Goal: Task Accomplishment & Management: Manage account settings

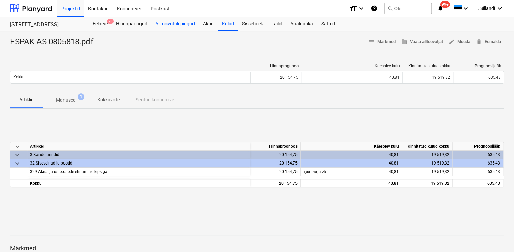
click at [152, 25] on div "Alltöövõtulepingud" at bounding box center [175, 24] width 48 height 14
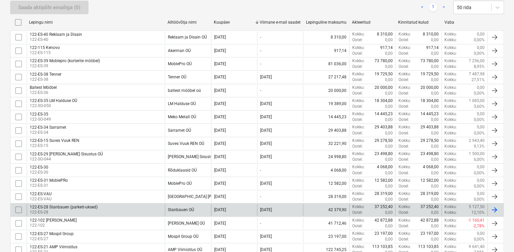
scroll to position [236, 0]
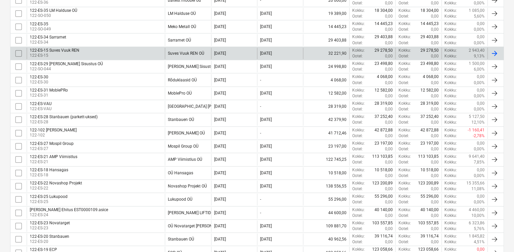
click at [55, 51] on div "122-ES-15 Suves Vuuk REN" at bounding box center [55, 50] width 50 height 5
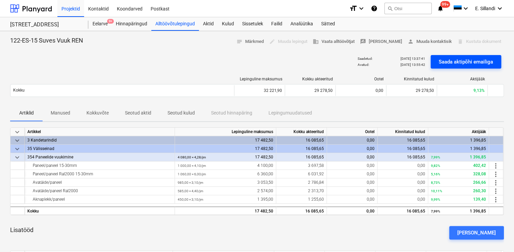
click at [454, 63] on div "Saada aktipõhi emailiga" at bounding box center [466, 61] width 54 height 9
click at [184, 61] on div "Saadetud : [DATE] 14:14:23 Avatud : - Saada aktipõhi emailiga" at bounding box center [257, 61] width 494 height 19
click at [176, 25] on div "Alltöövõtulepingud" at bounding box center [175, 24] width 48 height 14
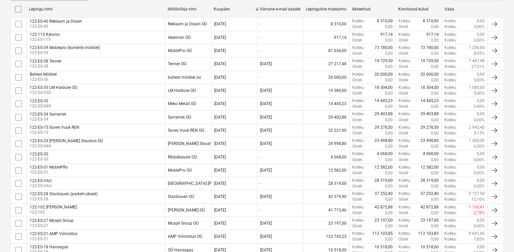
scroll to position [315, 0]
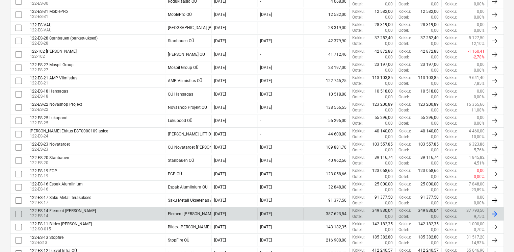
click at [68, 208] on div "122-ES-14 Element [PERSON_NAME]" at bounding box center [63, 210] width 66 height 5
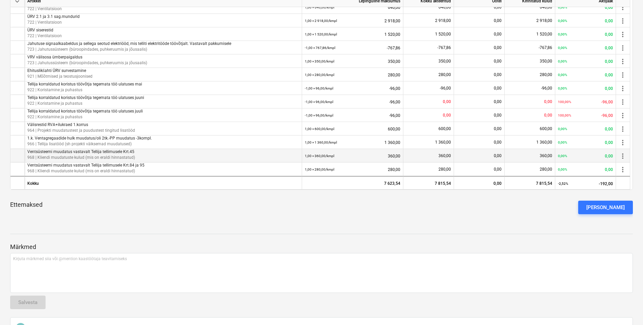
scroll to position [236, 0]
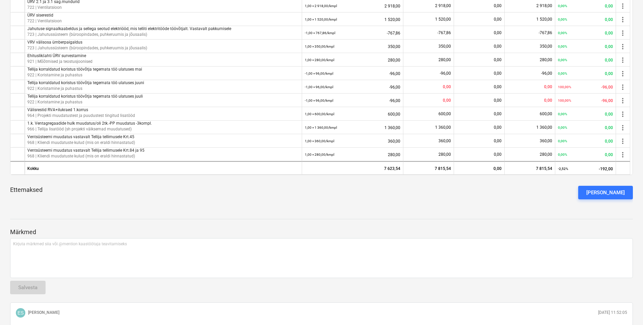
click at [148, 185] on div "Ettemaksed [PERSON_NAME] ettemaks" at bounding box center [321, 192] width 623 height 24
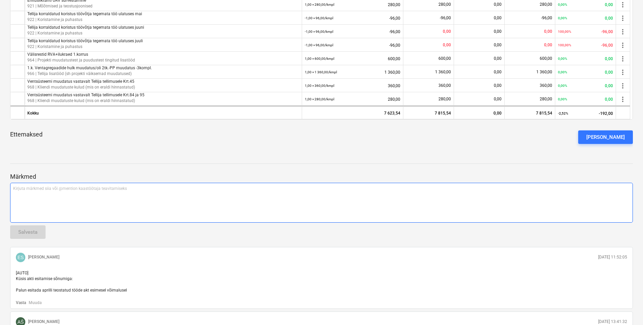
scroll to position [307, 0]
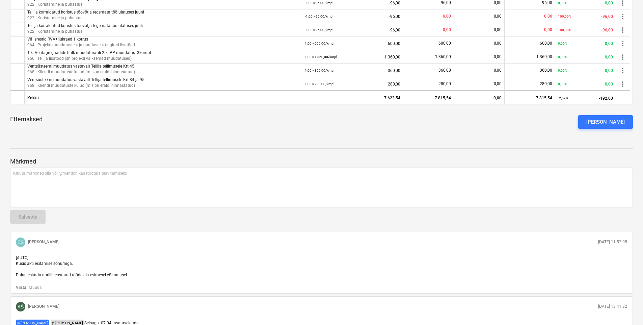
click at [318, 143] on div at bounding box center [321, 141] width 623 height 5
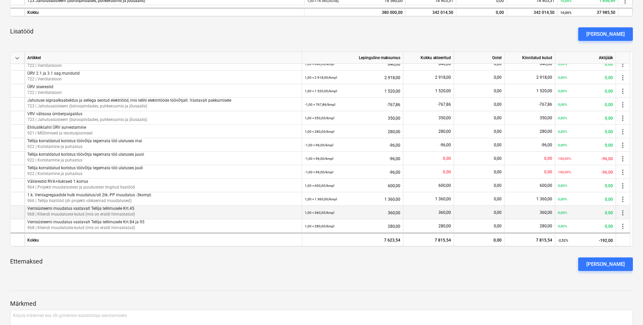
scroll to position [150, 0]
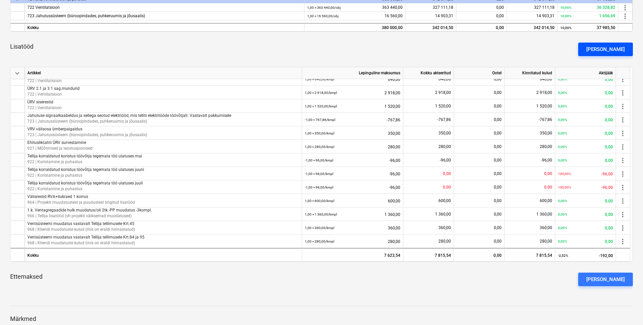
click at [514, 49] on div "[PERSON_NAME]" at bounding box center [605, 49] width 38 height 9
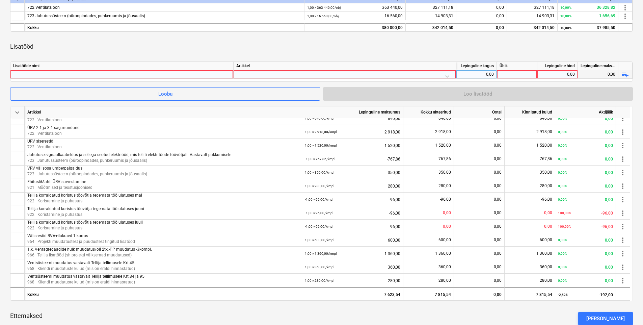
click at [72, 71] on div at bounding box center [121, 74] width 217 height 8
type input "Korter 105 ventilatsioonimuudatus"
click at [295, 76] on div at bounding box center [344, 76] width 217 height 12
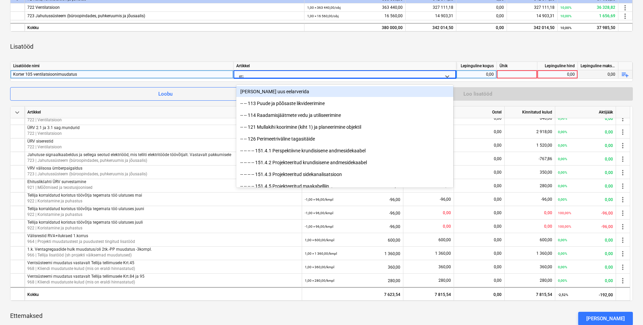
type input "eral"
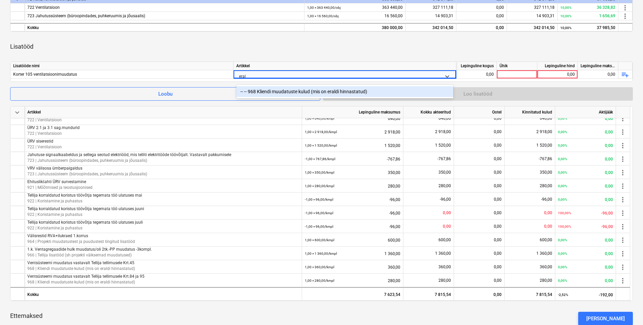
click at [319, 95] on div "-- -- 968 Kliendi muudatuste kulud (mis on eraldi hinnastatud)" at bounding box center [344, 91] width 217 height 11
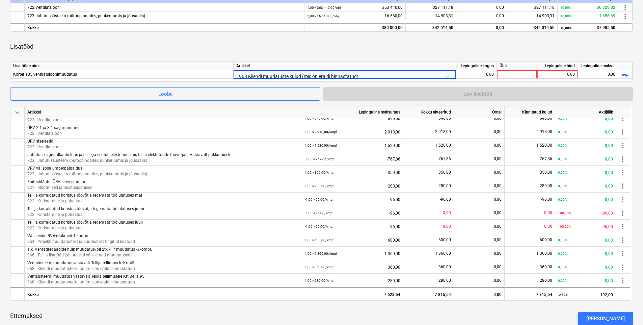
click at [334, 60] on div "keyboard_arrow_down Artikkel Lepinguline maksumus Kokku akteeritud Ootel Kinnit…" at bounding box center [321, 154] width 623 height 353
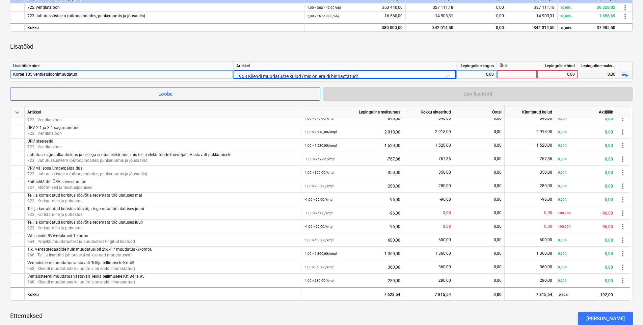
click at [491, 76] on div "0,00" at bounding box center [476, 74] width 35 height 8
type input "1"
click at [509, 69] on div "Ühik" at bounding box center [517, 66] width 41 height 8
click at [508, 75] on div at bounding box center [517, 74] width 41 height 8
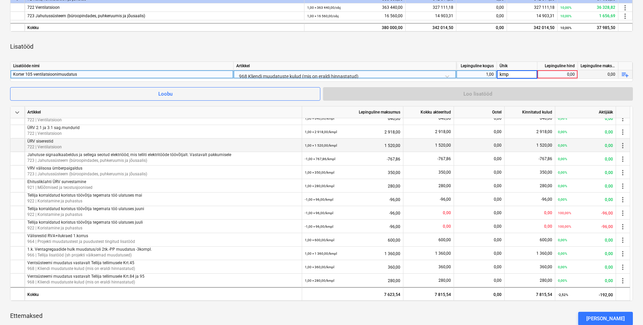
type input "kmpl"
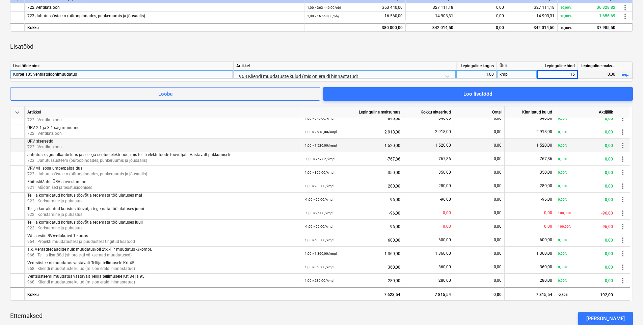
type input "150"
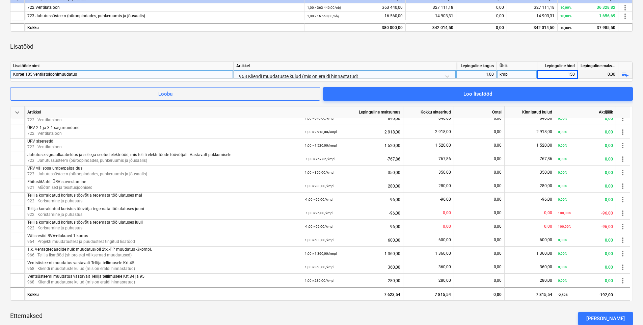
click at [514, 48] on div "Lisatööd" at bounding box center [321, 46] width 623 height 19
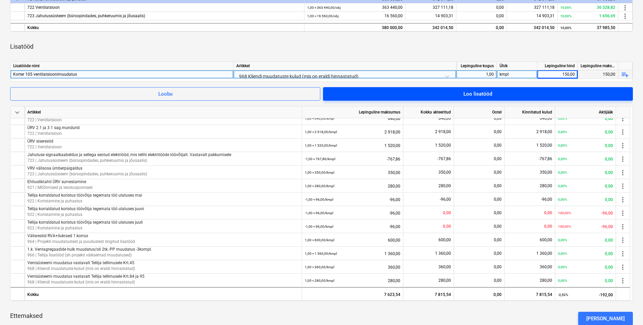
click at [494, 96] on span "Loo lisatööd" at bounding box center [478, 93] width 294 height 9
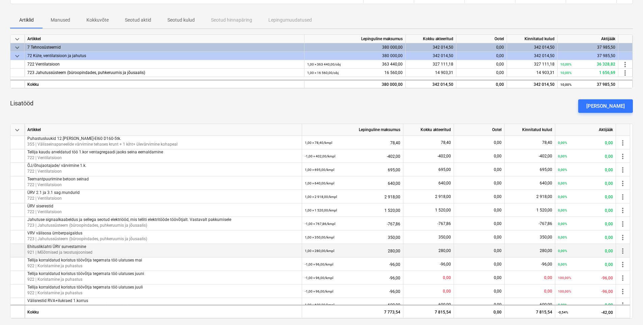
scroll to position [71, 0]
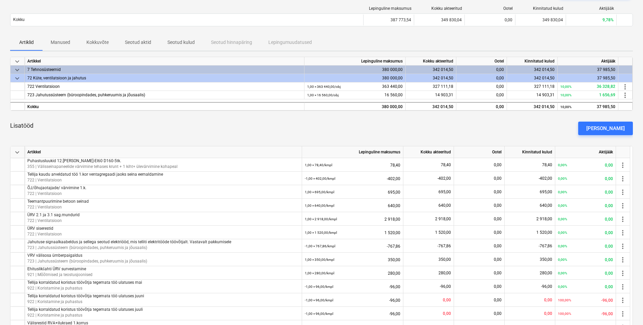
click at [337, 129] on div "Lisatööd [PERSON_NAME]" at bounding box center [321, 128] width 623 height 24
click at [514, 127] on div "[PERSON_NAME]" at bounding box center [605, 128] width 38 height 9
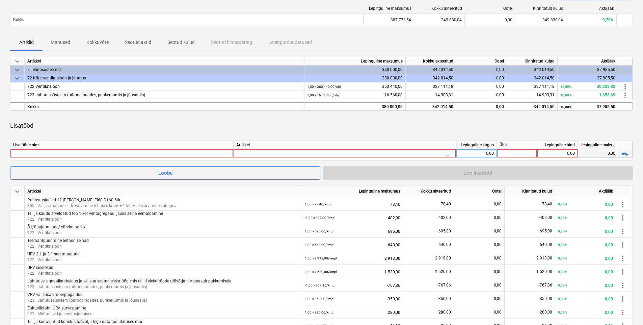
click at [126, 153] on div at bounding box center [121, 153] width 217 height 8
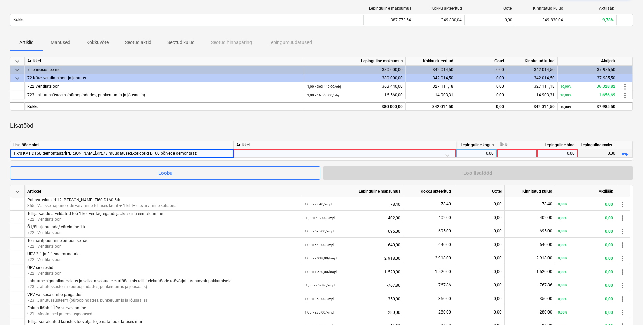
drag, startPoint x: 263, startPoint y: 153, endPoint x: 446, endPoint y: 163, distance: 182.9
click at [366, 151] on div at bounding box center [344, 155] width 217 height 12
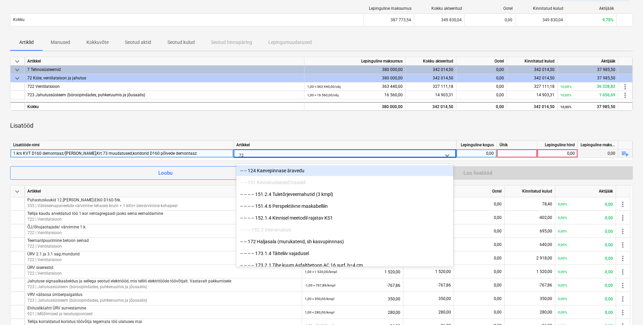
type input "722"
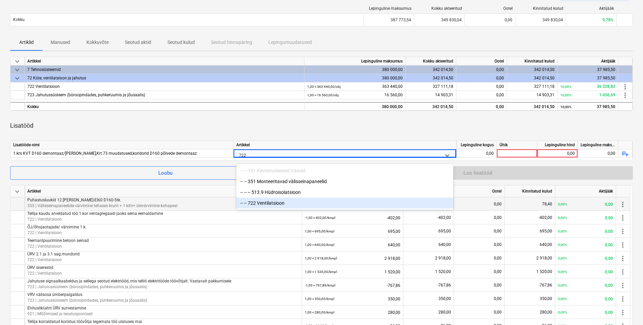
click at [278, 203] on div "-- -- 722 Ventilatsioon" at bounding box center [344, 203] width 217 height 11
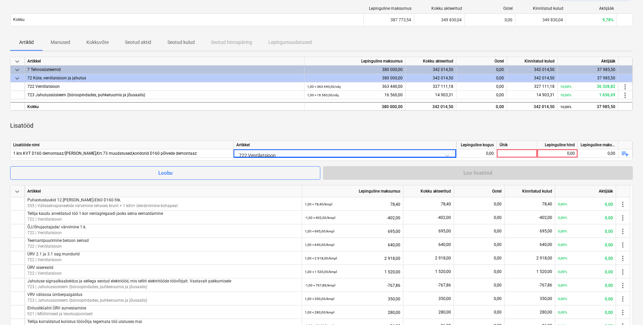
click at [324, 141] on div "Artikkel" at bounding box center [345, 145] width 223 height 8
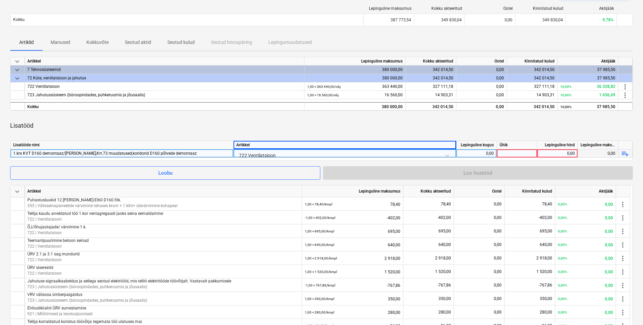
click at [482, 154] on div "0,00" at bounding box center [476, 153] width 35 height 8
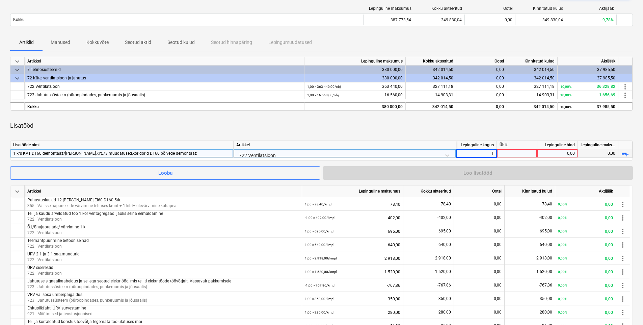
click at [512, 154] on div at bounding box center [517, 153] width 41 height 8
type input "kmpl"
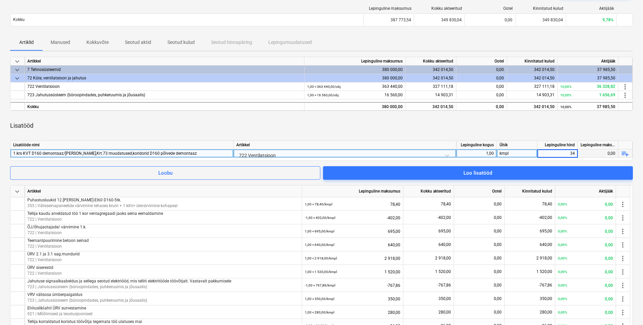
type input "345"
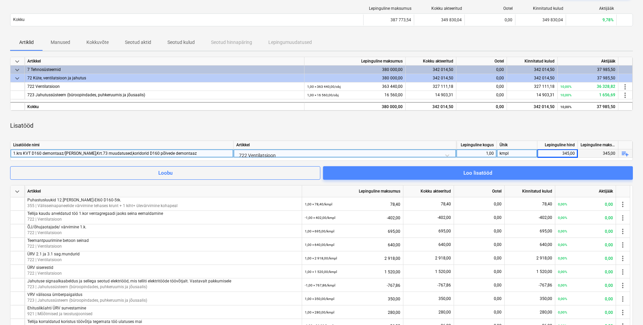
click at [472, 173] on div "Loo lisatööd" at bounding box center [478, 172] width 29 height 9
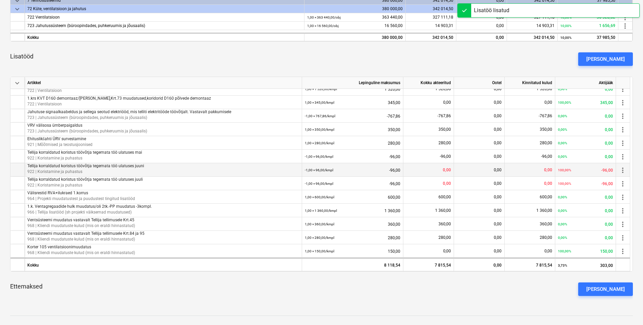
scroll to position [150, 0]
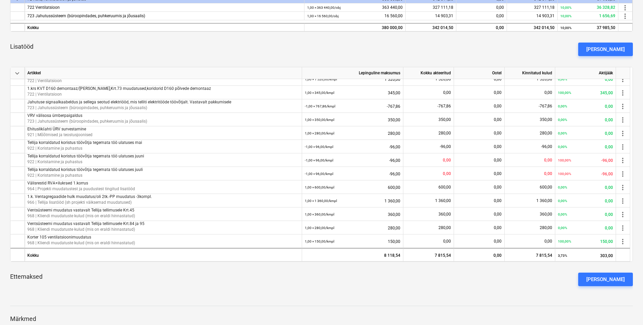
drag, startPoint x: 335, startPoint y: 56, endPoint x: 415, endPoint y: 56, distance: 79.7
click at [340, 56] on div "Lisatööd [PERSON_NAME]" at bounding box center [321, 49] width 623 height 24
click at [514, 50] on div "[PERSON_NAME]" at bounding box center [605, 49] width 38 height 9
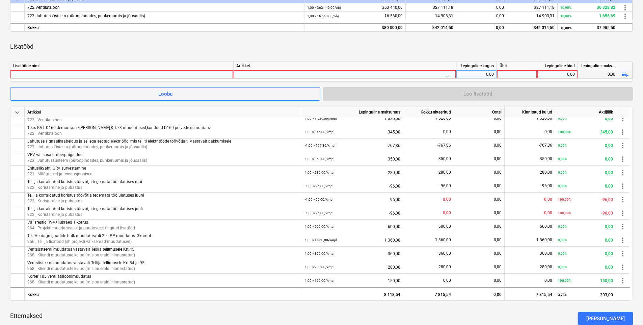
click at [155, 75] on div at bounding box center [121, 74] width 217 height 8
type input "ÜRV siserestide asendus"
click at [257, 75] on div at bounding box center [344, 76] width 217 height 12
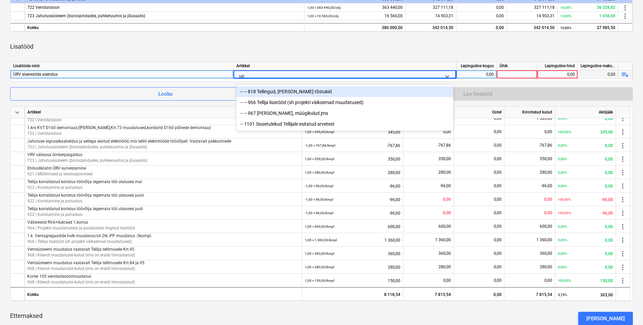
type input "telli"
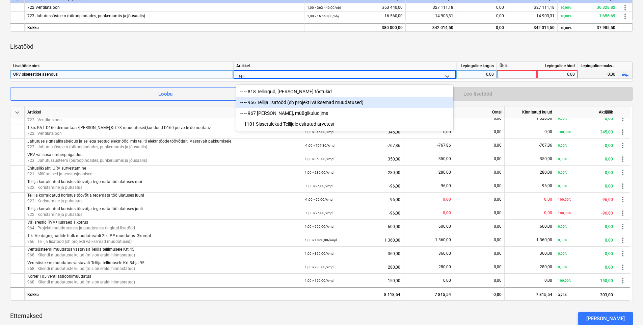
click at [280, 103] on div "-- -- 966 Tellija lisatööd (sh projekti väiksemad muudatused)" at bounding box center [344, 102] width 217 height 11
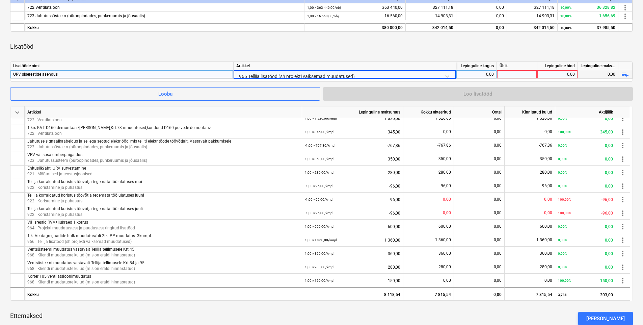
drag, startPoint x: 300, startPoint y: 55, endPoint x: 333, endPoint y: 56, distance: 32.8
click at [307, 56] on div "Lisatööd" at bounding box center [321, 46] width 623 height 19
click at [473, 73] on div "0,00" at bounding box center [476, 74] width 35 height 8
type input "1"
click at [510, 75] on div at bounding box center [517, 74] width 41 height 8
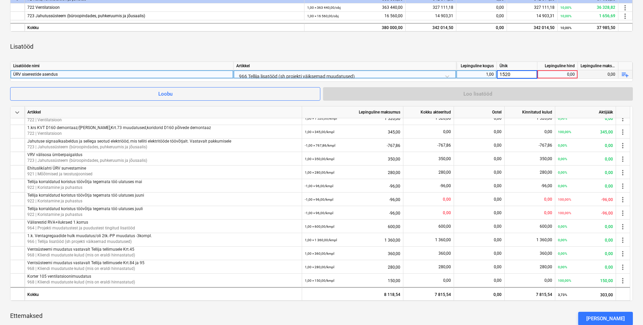
drag, startPoint x: 514, startPoint y: 73, endPoint x: 467, endPoint y: 73, distance: 46.6
click at [0, 0] on div "ÜRV siserestide asendus 966 Tellija lisatööd (sh projekti väiksemad muudatused)…" at bounding box center [0, 0] width 0 height 0
type input "kmpl"
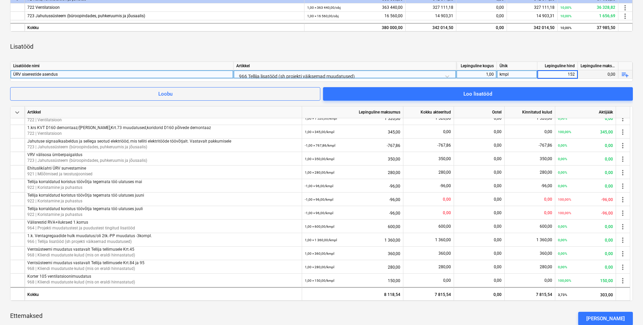
type input "1520"
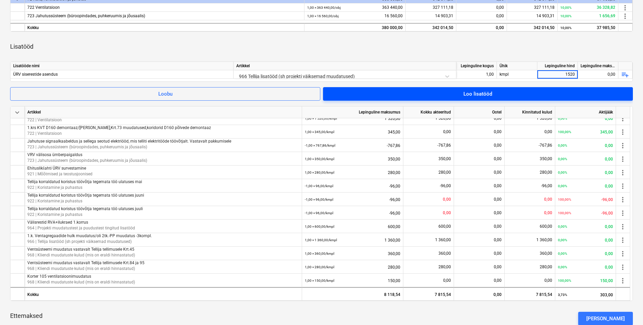
click at [508, 95] on span "Loo lisatööd" at bounding box center [478, 93] width 294 height 9
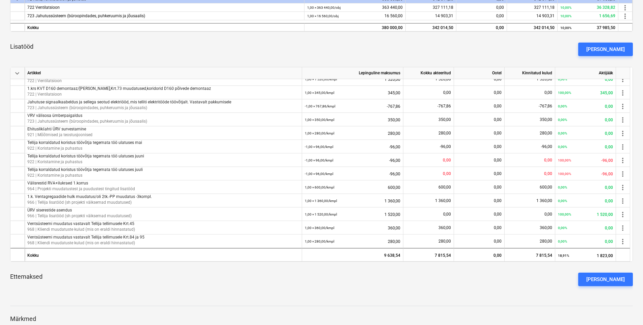
click at [301, 252] on div "Ettemaksed [PERSON_NAME] ettemaks" at bounding box center [321, 279] width 623 height 24
drag, startPoint x: 604, startPoint y: 49, endPoint x: 580, endPoint y: 51, distance: 24.7
click at [514, 49] on div "[PERSON_NAME]" at bounding box center [605, 49] width 38 height 9
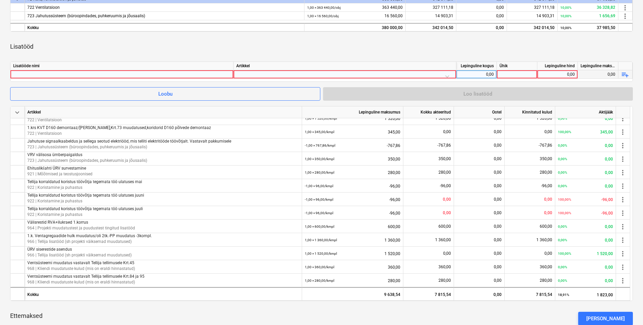
click at [183, 75] on div at bounding box center [121, 74] width 217 height 8
type input "[PERSON_NAME] TTK/torusisene D125-2tk.,+TTK plafoon D160-2tk."
click at [266, 75] on div at bounding box center [344, 76] width 217 height 12
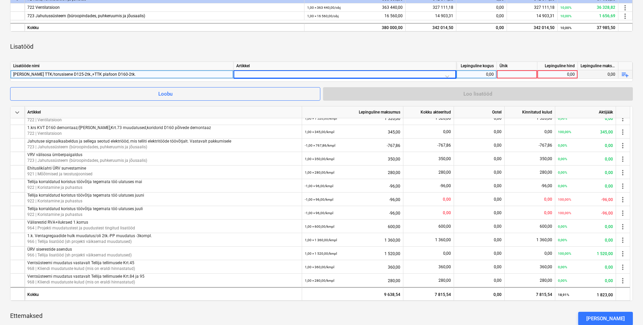
click at [334, 47] on div "Lisatööd" at bounding box center [321, 46] width 623 height 19
click at [305, 74] on div at bounding box center [344, 76] width 217 height 12
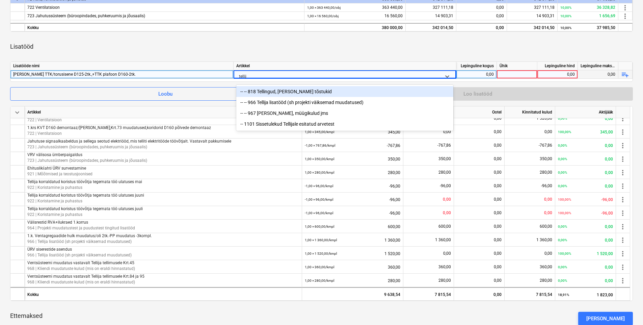
type input "tellija"
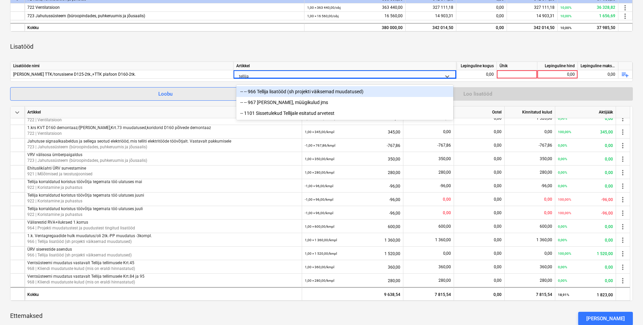
click at [308, 94] on div "-- -- 966 Tellija lisatööd (sh projekti väiksemad muudatused)" at bounding box center [344, 91] width 217 height 11
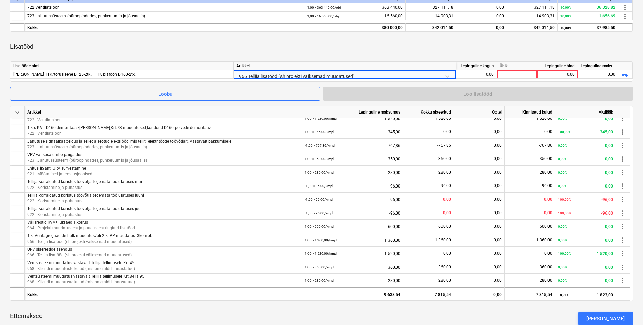
drag, startPoint x: 348, startPoint y: 55, endPoint x: 361, endPoint y: 56, distance: 13.2
click at [349, 55] on div "Lisatööd" at bounding box center [321, 46] width 623 height 19
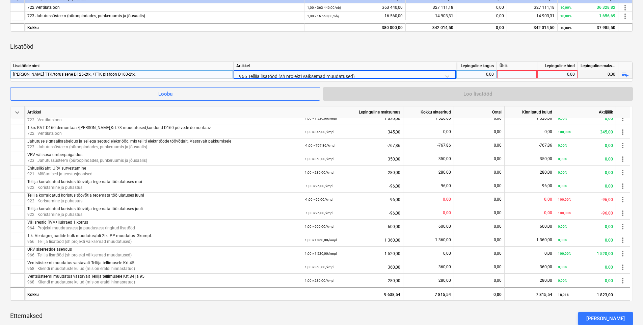
click at [481, 74] on div "0,00" at bounding box center [476, 74] width 35 height 8
type input "1"
click at [484, 77] on input "1" at bounding box center [476, 74] width 40 height 8
click at [514, 76] on div at bounding box center [517, 74] width 41 height 8
type input "kmpl"
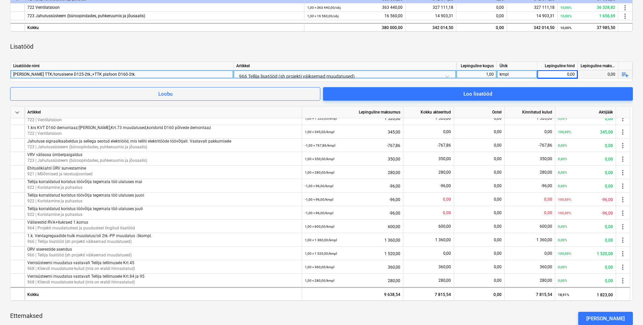
click at [514, 74] on div "0,00" at bounding box center [557, 74] width 35 height 8
type input "248"
click at [514, 49] on div "Lisatööd" at bounding box center [321, 46] width 623 height 19
click at [514, 73] on div "248,00" at bounding box center [557, 74] width 35 height 8
type input "348"
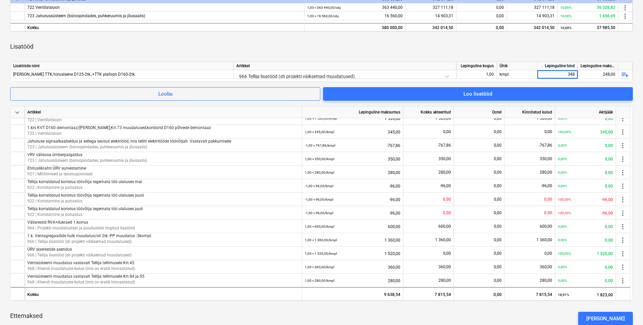
click at [514, 49] on div "Lisatööd" at bounding box center [321, 46] width 623 height 19
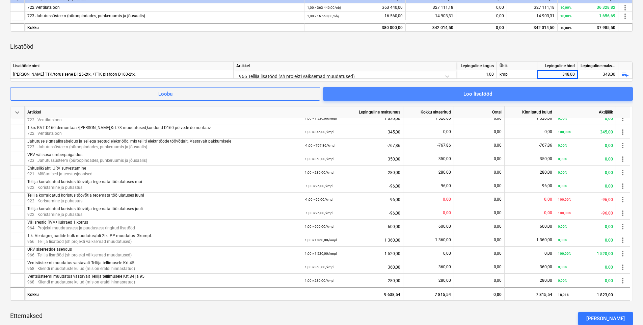
click at [514, 93] on span "Loo lisatööd" at bounding box center [478, 93] width 294 height 9
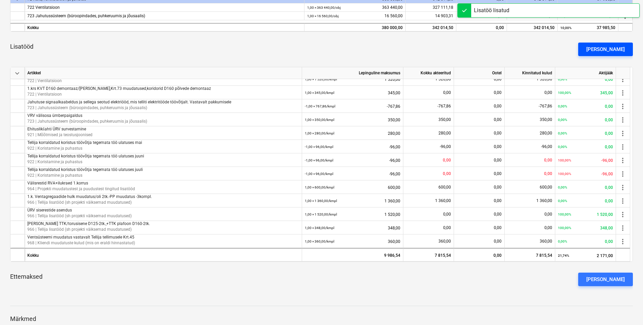
click at [514, 52] on div "[PERSON_NAME]" at bounding box center [605, 49] width 38 height 9
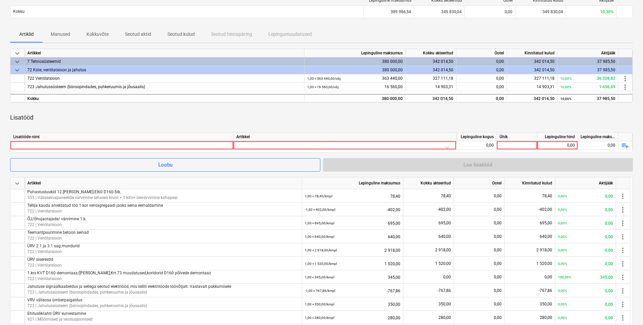
scroll to position [158, 0]
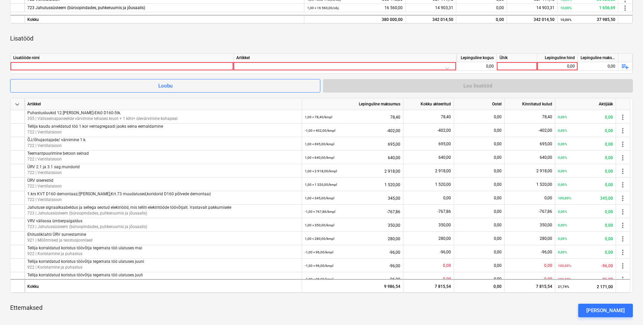
click at [3, 170] on div "122-ES-14 Element [PERSON_NAME] notes 2 [PERSON_NAME] edit Muuda lepingut busin…" at bounding box center [321, 220] width 643 height 695
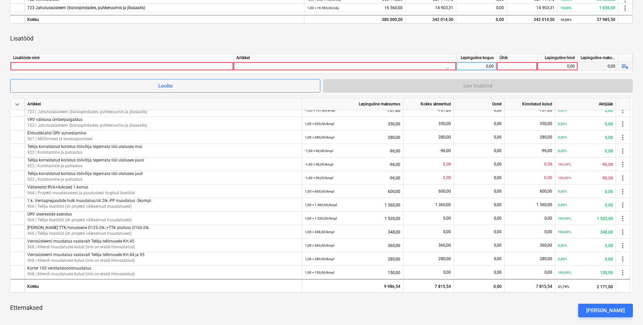
click at [49, 66] on div at bounding box center [121, 66] width 217 height 8
type input "E"
type input "ÜRV šahti katsetamine"
click at [290, 64] on div at bounding box center [344, 68] width 217 height 12
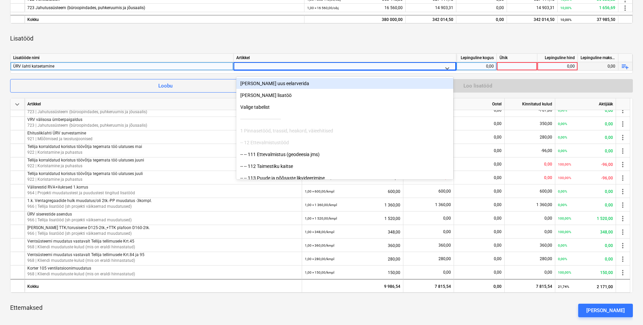
type input "k"
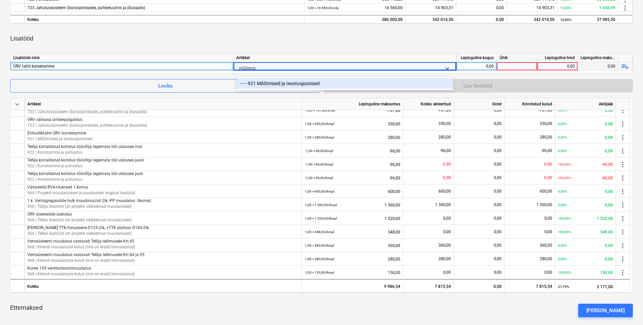
type input "mõõtmise"
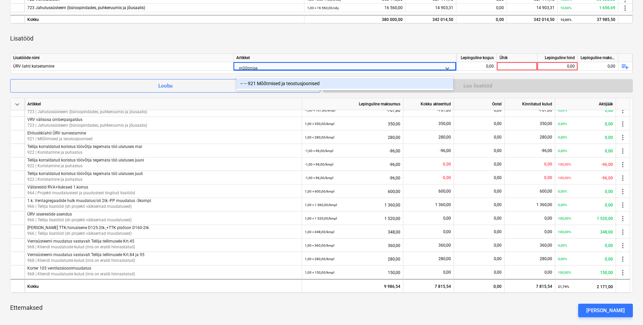
click at [309, 82] on div "-- -- 921 Mõõtmised ja teostusjoonised" at bounding box center [344, 83] width 217 height 11
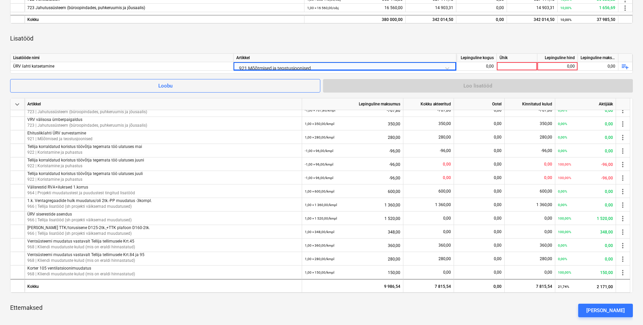
drag, startPoint x: 324, startPoint y: 52, endPoint x: 461, endPoint y: 72, distance: 138.8
click at [325, 52] on div "keyboard_arrow_down Artikkel Lepinguline maksumus Kokku akteeritud Ootel Kinnit…" at bounding box center [321, 146] width 623 height 353
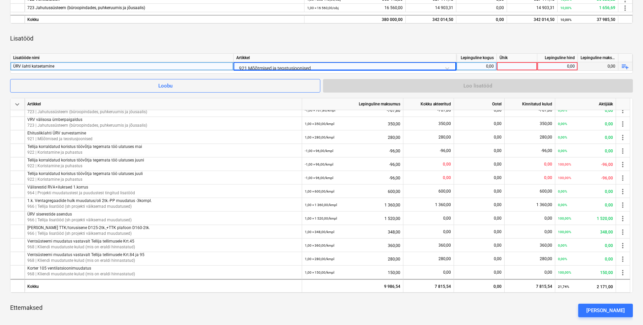
click at [471, 69] on div "0,00" at bounding box center [476, 66] width 35 height 8
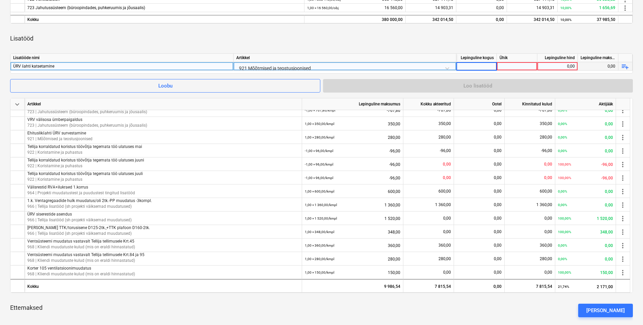
type input "1"
click at [514, 67] on div at bounding box center [517, 66] width 41 height 8
type input "kmpl"
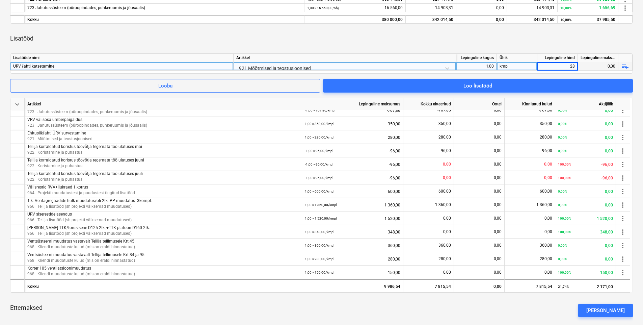
type input "280"
click at [514, 44] on div "Lisatööd" at bounding box center [321, 38] width 623 height 19
click at [496, 82] on span "Loo lisatööd" at bounding box center [478, 85] width 294 height 9
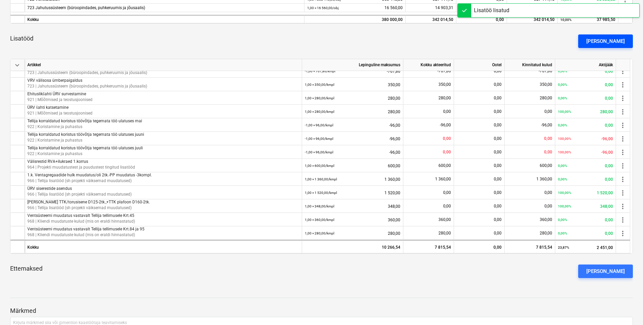
click at [514, 44] on div "[PERSON_NAME]" at bounding box center [605, 41] width 38 height 9
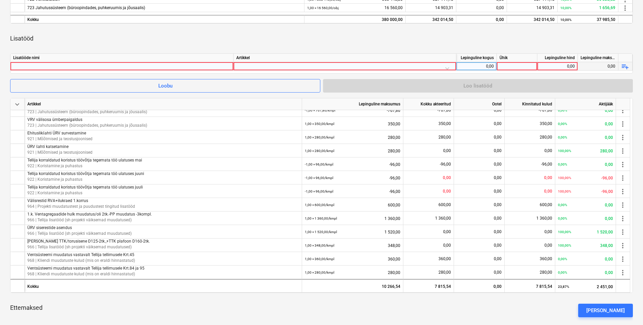
click at [74, 66] on div at bounding box center [121, 66] width 217 height 8
click at [62, 65] on div at bounding box center [121, 66] width 217 height 8
click at [66, 68] on input "1.k., jõusaal /PP muudatus vastavalt Tellija tellimusele" at bounding box center [121, 66] width 223 height 8
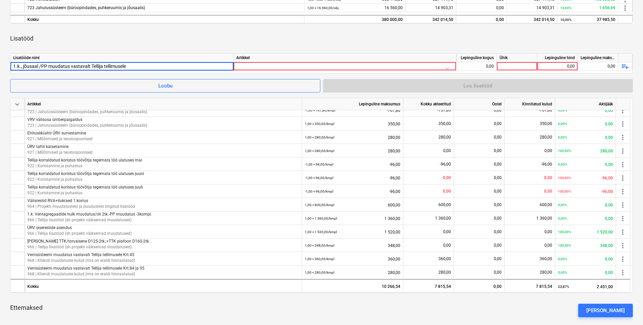
drag, startPoint x: 71, startPoint y: 67, endPoint x: 145, endPoint y: 73, distance: 74.2
click at [145, 73] on div "Lisatööde nimi [PERSON_NAME] kogus Ühik Lepinguline hind Lepinguline maksumus 1…" at bounding box center [321, 63] width 623 height 20
type input "1.[PERSON_NAME], jõusaal /PP muudatus"
click at [253, 65] on div at bounding box center [344, 68] width 217 height 12
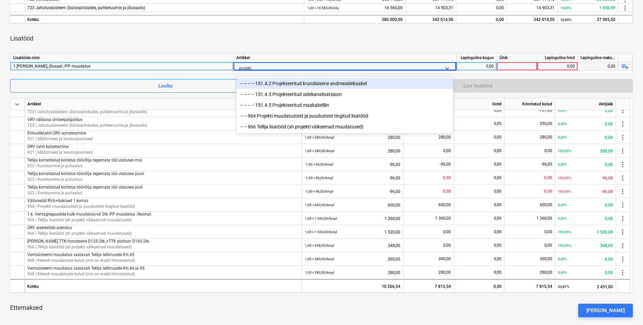
type input "projekti"
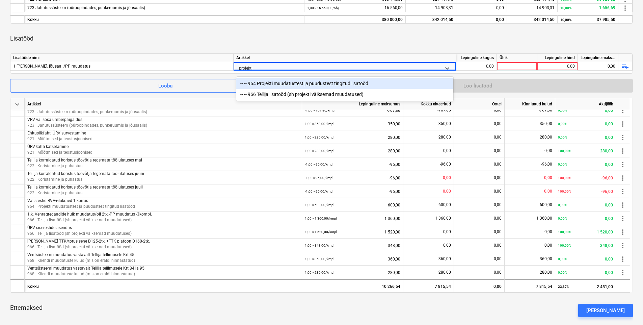
click at [336, 84] on div "-- -- 964 Projekti muudatustest ja puudustest tingitud lisatööd" at bounding box center [344, 83] width 217 height 11
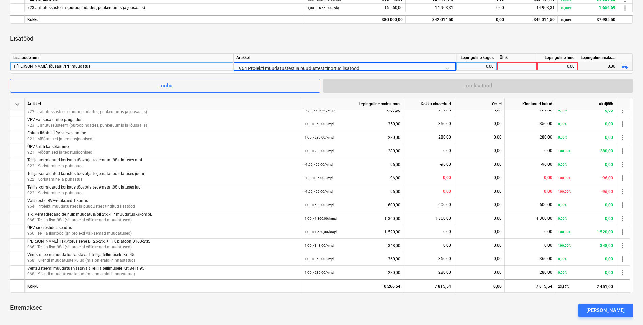
drag, startPoint x: 360, startPoint y: 64, endPoint x: 367, endPoint y: 64, distance: 6.8
click at [367, 64] on div "964 Projekti muudatustest ja puudustest tingitud lisatööd" at bounding box center [344, 68] width 217 height 12
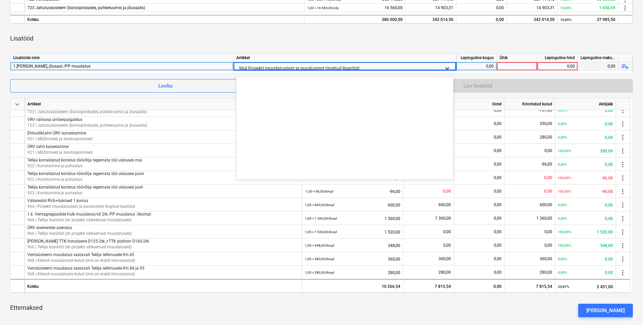
scroll to position [7953, 0]
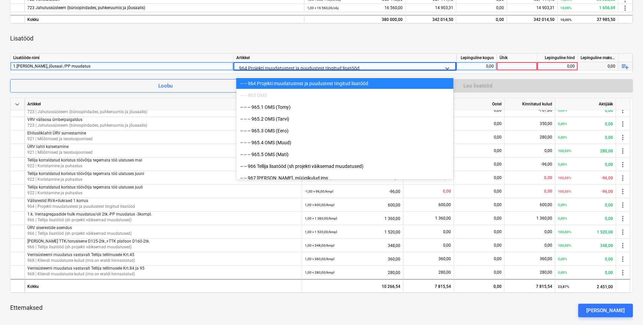
click at [468, 66] on div "0,00" at bounding box center [476, 66] width 35 height 8
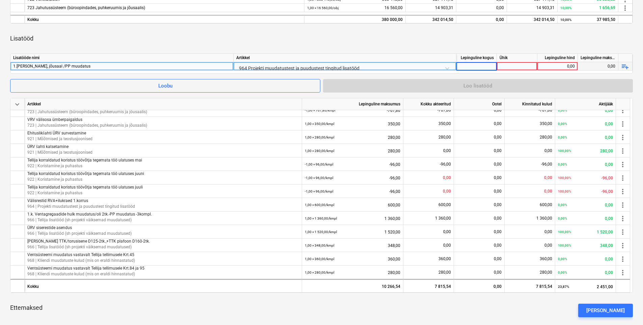
type input "1"
click at [504, 66] on div at bounding box center [517, 66] width 41 height 8
type input "kmpl"
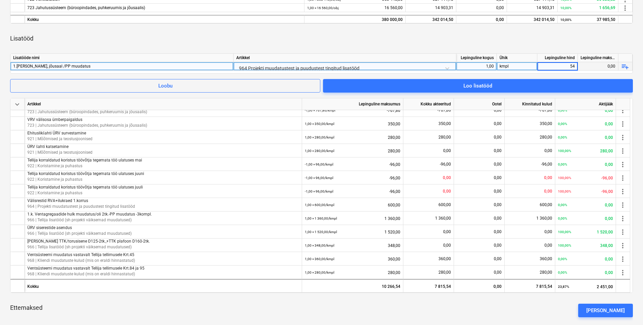
type input "5"
type input "210"
click at [454, 59] on div "Artikkel" at bounding box center [345, 58] width 223 height 8
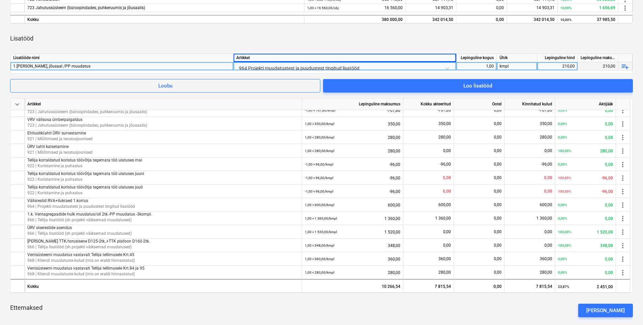
drag, startPoint x: 439, startPoint y: 43, endPoint x: 443, endPoint y: 44, distance: 5.0
click at [439, 43] on div "Lisatööd" at bounding box center [321, 38] width 623 height 19
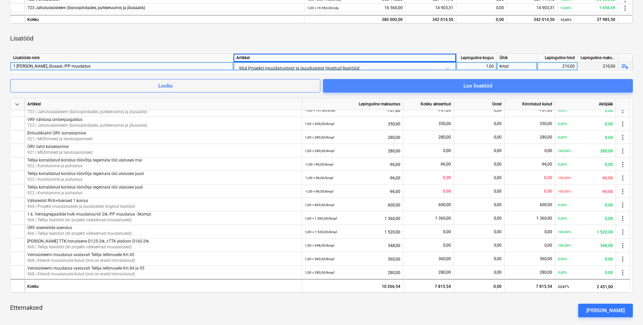
click at [462, 85] on span "Loo lisatööd" at bounding box center [478, 85] width 294 height 9
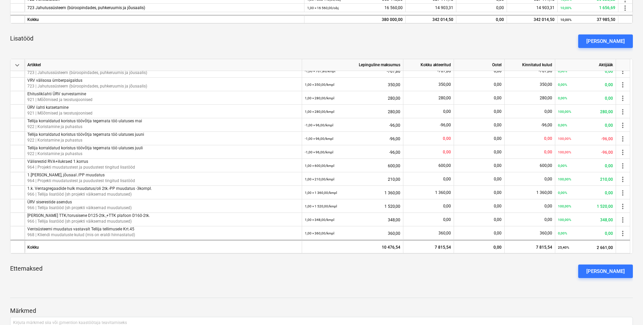
click at [385, 46] on div "Lisatööd [PERSON_NAME]" at bounding box center [321, 41] width 623 height 24
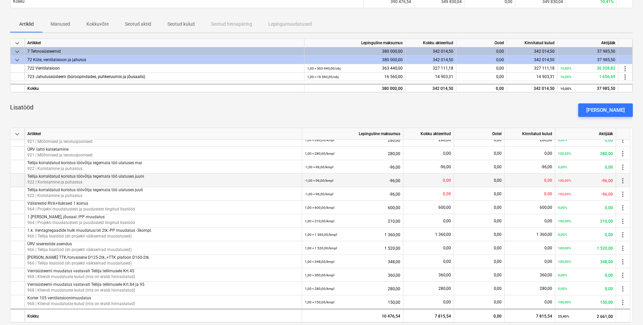
scroll to position [79, 0]
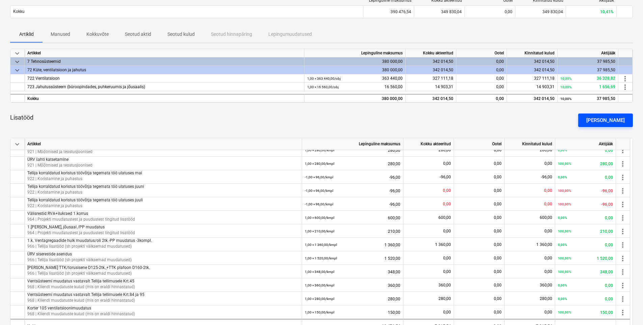
click at [514, 114] on button "[PERSON_NAME]" at bounding box center [605, 120] width 55 height 14
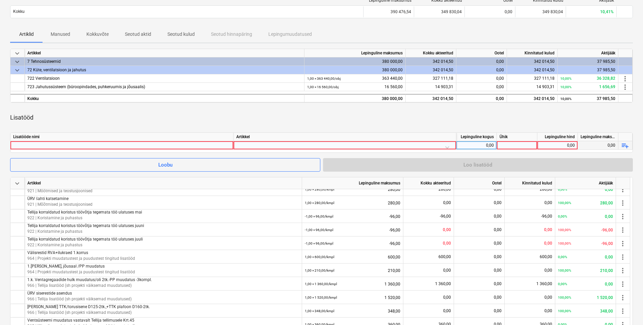
click at [84, 145] on div at bounding box center [121, 145] width 217 height 8
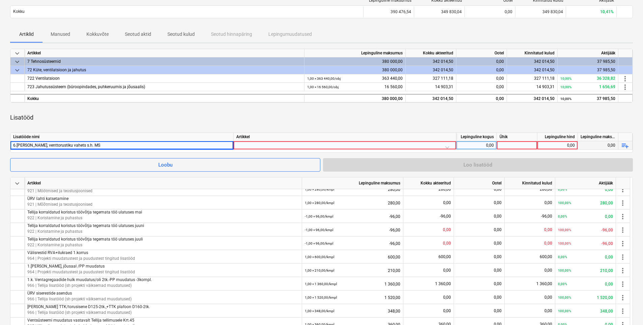
click at [244, 146] on div at bounding box center [344, 147] width 217 height 12
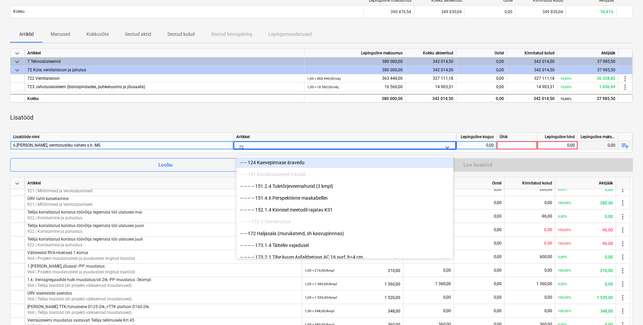
type input "722"
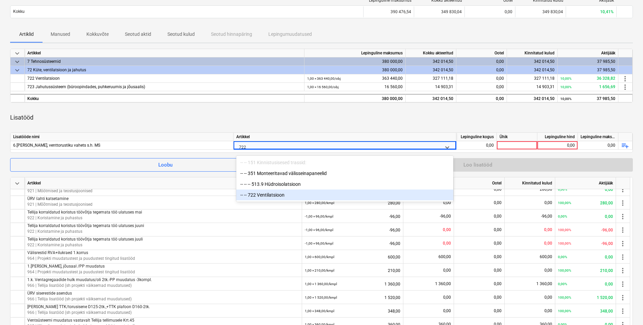
click at [275, 198] on div "-- -- 722 Ventilatsioon" at bounding box center [344, 194] width 217 height 11
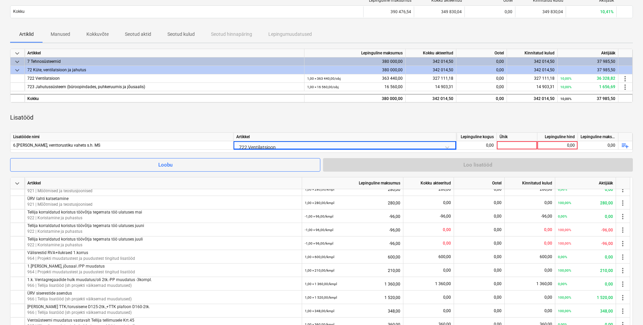
click at [332, 133] on div "Artikkel" at bounding box center [345, 137] width 223 height 8
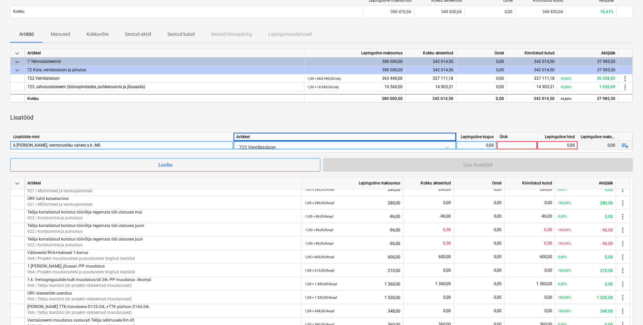
click at [483, 141] on div "0,00" at bounding box center [476, 145] width 35 height 8
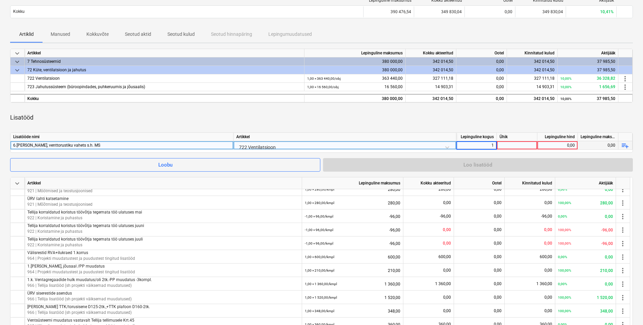
click at [514, 146] on div at bounding box center [517, 145] width 41 height 8
type input "kmpl"
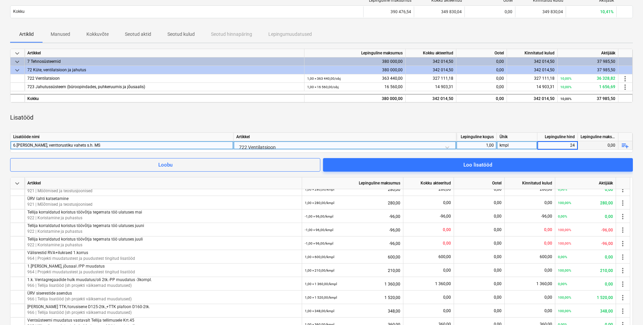
type input "240"
click at [475, 122] on div "Lisatööd" at bounding box center [321, 117] width 623 height 19
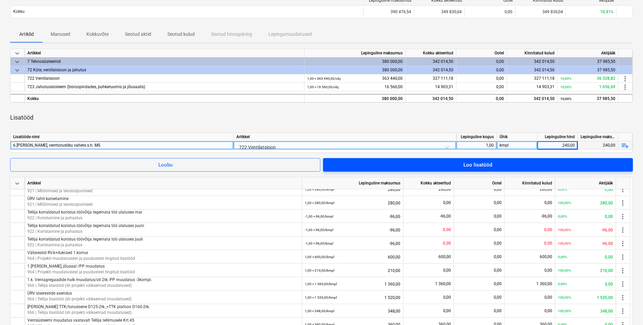
click at [501, 164] on span "Loo lisatööd" at bounding box center [478, 164] width 294 height 9
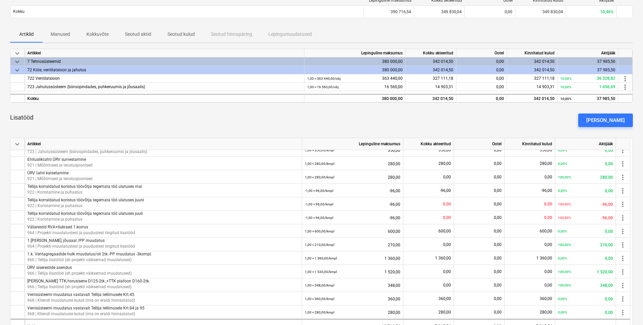
drag, startPoint x: 620, startPoint y: 120, endPoint x: 546, endPoint y: 123, distance: 74.0
click at [514, 120] on div "[PERSON_NAME]" at bounding box center [605, 120] width 38 height 9
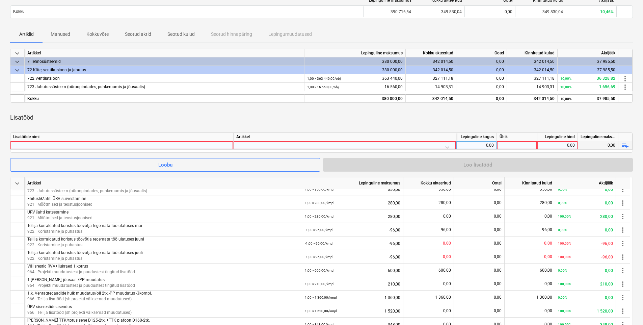
click at [104, 143] on div at bounding box center [121, 145] width 217 height 8
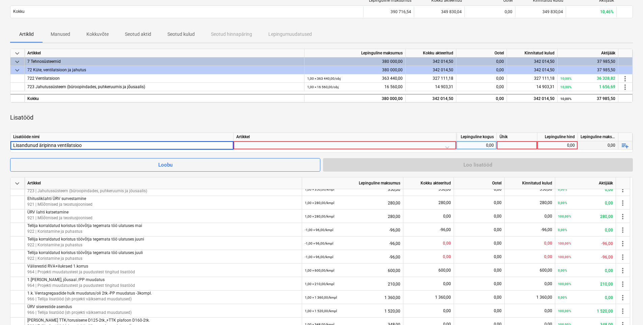
type input "Lisandunud äripinna ventilatsioon"
click at [254, 142] on div at bounding box center [344, 147] width 217 height 12
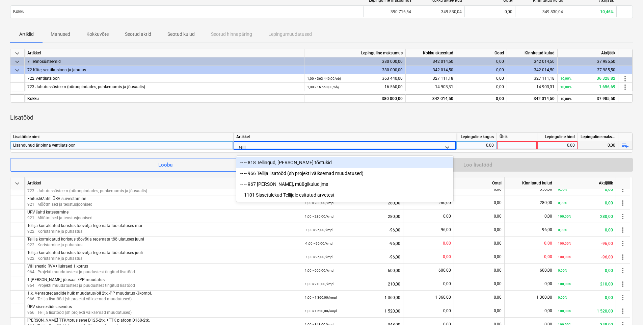
type input "tellija"
click at [291, 164] on div "-- -- 966 Tellija lisatööd (sh projekti väiksemad muudatused)" at bounding box center [344, 162] width 217 height 11
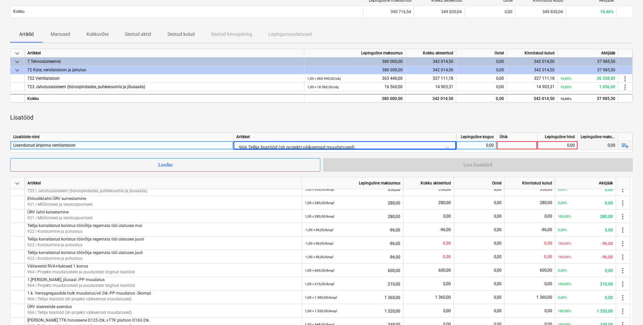
click at [326, 134] on div "Artikkel" at bounding box center [345, 137] width 223 height 8
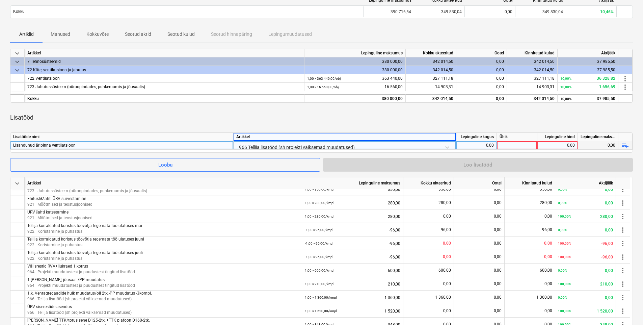
click at [487, 146] on div "0,00" at bounding box center [476, 145] width 35 height 8
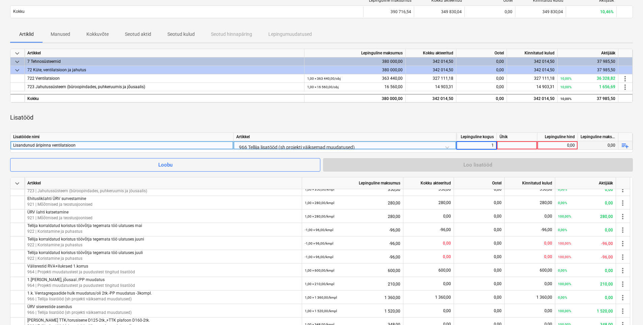
click at [513, 145] on div at bounding box center [517, 145] width 41 height 8
type input "kmpl"
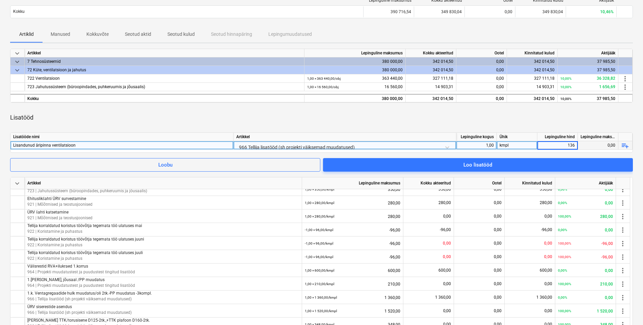
type input "1360"
click at [348, 119] on div "Lisatööd" at bounding box center [321, 117] width 623 height 19
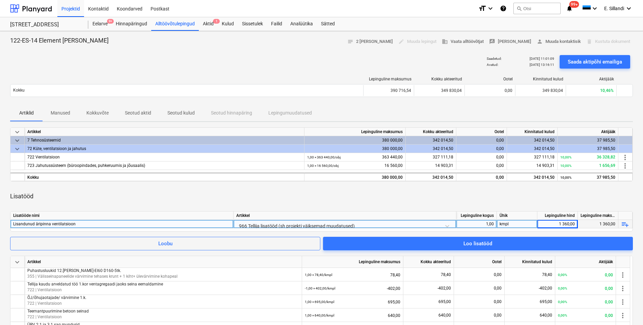
click at [68, 228] on div "Lisandunud äripinna ventilatsioon" at bounding box center [121, 224] width 217 height 8
type input "Jahutuse täiendamine kütte/jahutuse juhtimiseks"
click at [234, 200] on div "Lisatööd" at bounding box center [321, 196] width 623 height 19
click at [358, 225] on div "966 Tellija lisatööd (sh projekti väiksemad muudatused)" at bounding box center [344, 226] width 217 height 12
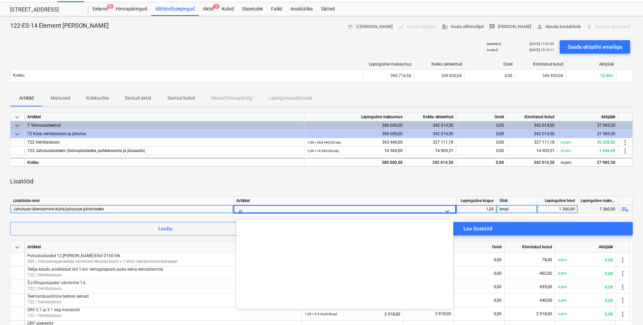
scroll to position [243, 0]
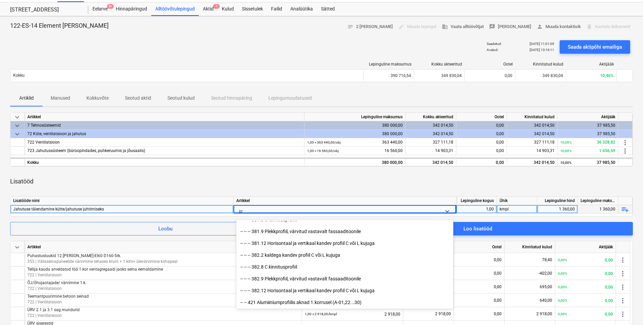
type input "p"
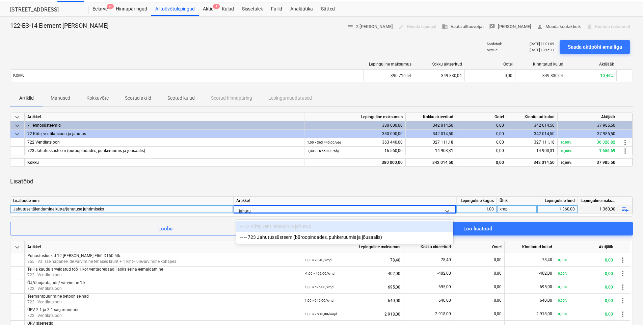
type input "jahutus"
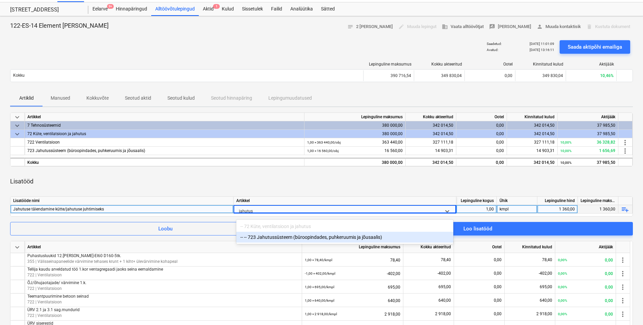
click at [269, 238] on div "-- -- 723 Jahutussüsteem (büroopindades, puhkeruumis ja jõusaalis)" at bounding box center [344, 237] width 217 height 11
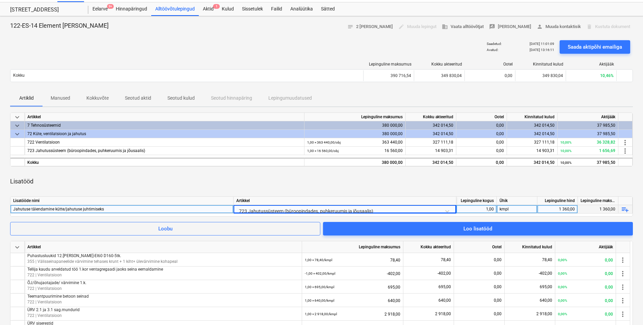
click at [287, 182] on div "Lisatööd" at bounding box center [321, 181] width 623 height 19
click at [514, 211] on div "1 360,00" at bounding box center [557, 209] width 35 height 8
type input "362"
click at [504, 180] on div "Lisatööd" at bounding box center [321, 181] width 623 height 19
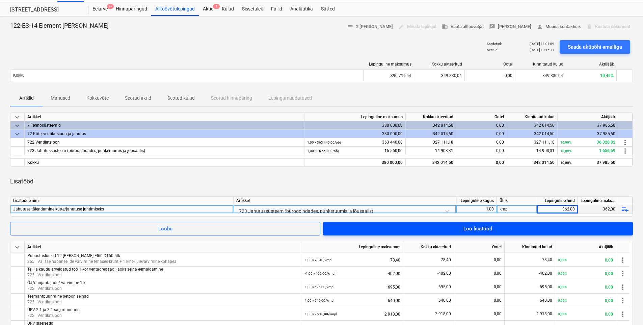
click at [495, 228] on span "Loo lisatööd" at bounding box center [478, 228] width 294 height 9
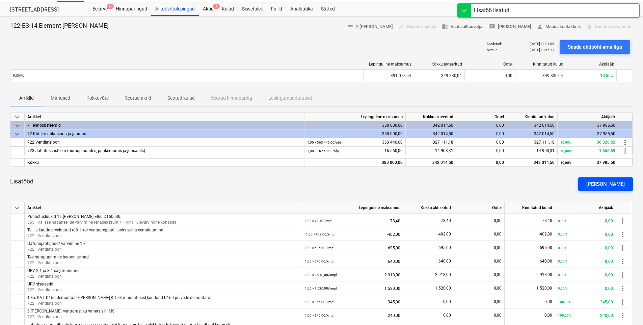
click at [514, 189] on button "[PERSON_NAME]" at bounding box center [605, 184] width 55 height 14
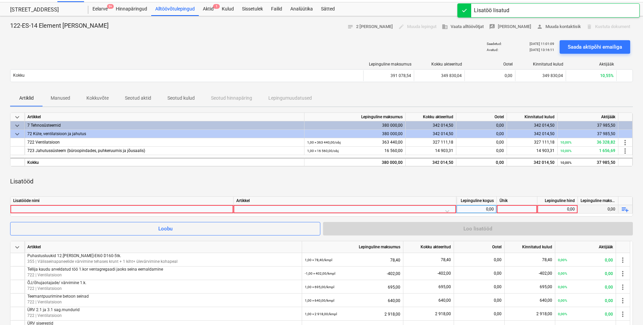
click at [109, 210] on div at bounding box center [121, 209] width 217 height 8
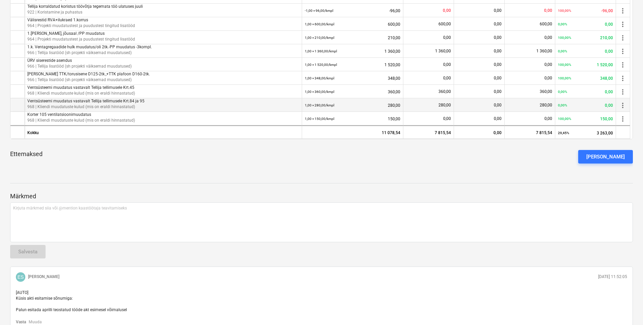
scroll to position [244, 0]
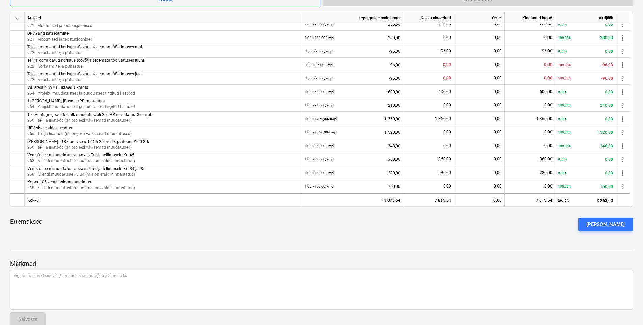
click at [68, 230] on div "Ettemaksed [PERSON_NAME] ettemaks" at bounding box center [321, 224] width 623 height 24
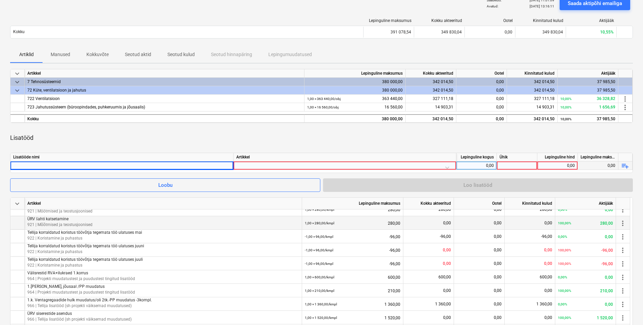
scroll to position [79, 0]
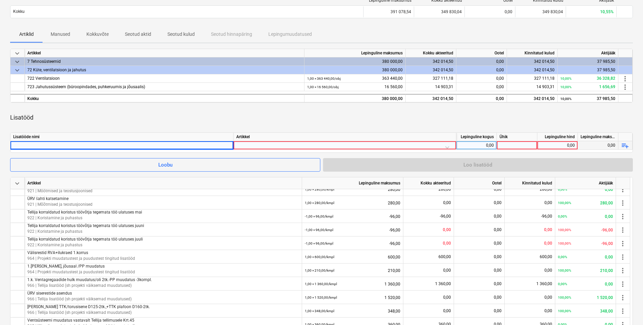
click at [97, 144] on div at bounding box center [121, 145] width 217 height 8
drag, startPoint x: 105, startPoint y: 146, endPoint x: 172, endPoint y: 149, distance: 66.9
click at [172, 149] on input "Katlaruumi 12.k. vent.lahenduse muudatus vastavalt Tellija tellimusele" at bounding box center [121, 145] width 223 height 8
type input "Katlaruumi 12.k. vent.lahenduse muudatus"
click at [279, 145] on div at bounding box center [344, 147] width 217 height 12
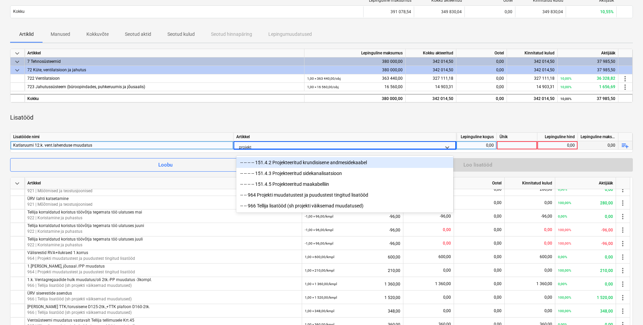
type input "projekti"
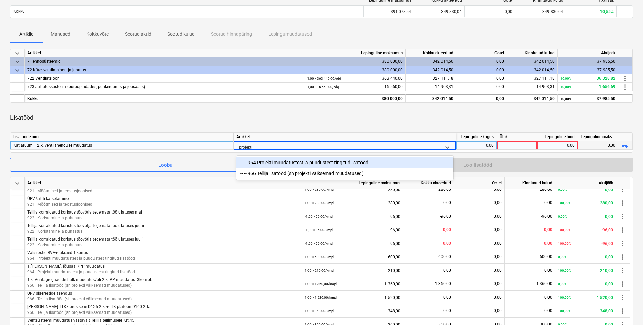
click at [310, 163] on div "-- -- 964 Projekti muudatustest ja puudustest tingitud lisatööd" at bounding box center [344, 162] width 217 height 11
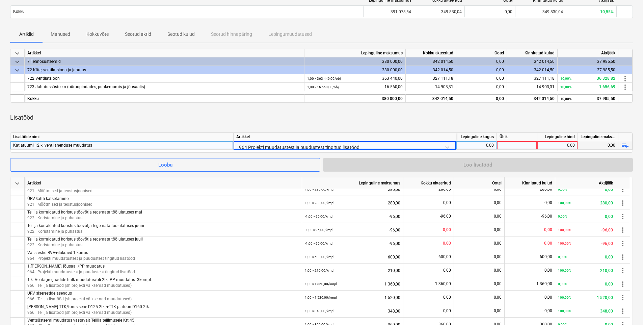
click at [369, 127] on div "Lisatööd" at bounding box center [321, 117] width 623 height 19
click at [479, 148] on div "0,00" at bounding box center [476, 145] width 35 height 8
type input "1"
click at [514, 148] on div at bounding box center [517, 145] width 41 height 8
type input "kmpl"
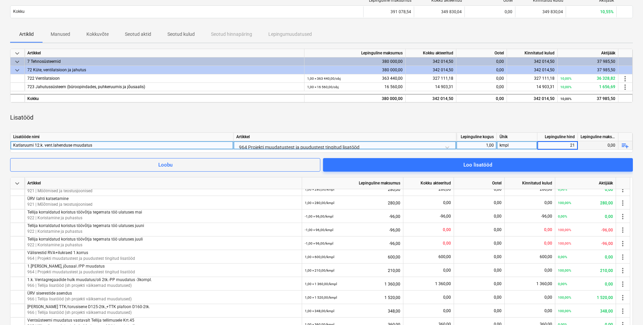
type input "210"
click at [462, 117] on div "Lisatööd" at bounding box center [321, 117] width 623 height 19
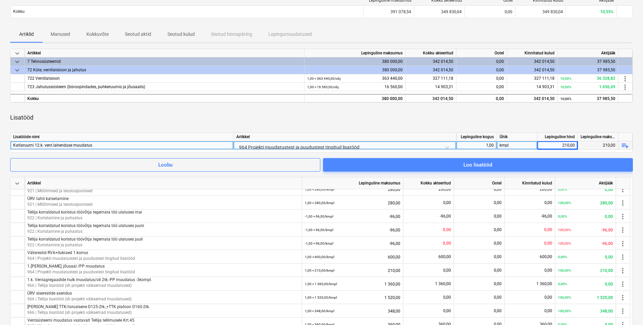
click at [507, 168] on span "Loo lisatööd" at bounding box center [478, 164] width 294 height 9
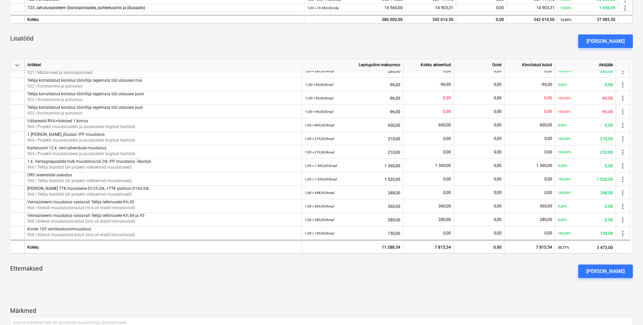
scroll to position [90, 0]
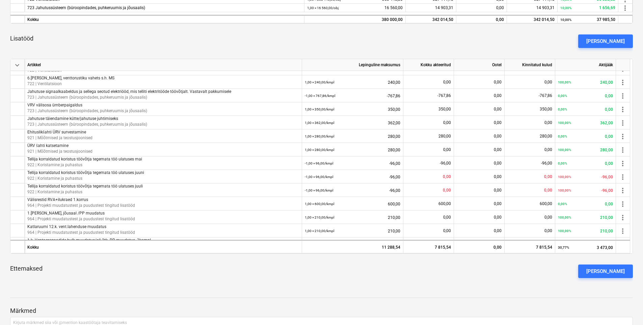
drag, startPoint x: 597, startPoint y: 43, endPoint x: 593, endPoint y: 43, distance: 4.1
click at [514, 43] on button "[PERSON_NAME]" at bounding box center [605, 41] width 55 height 14
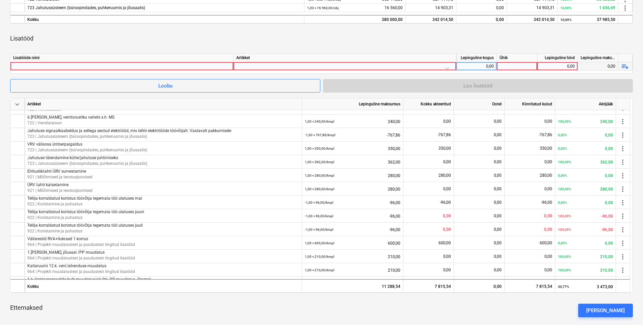
click at [379, 65] on div at bounding box center [344, 68] width 217 height 12
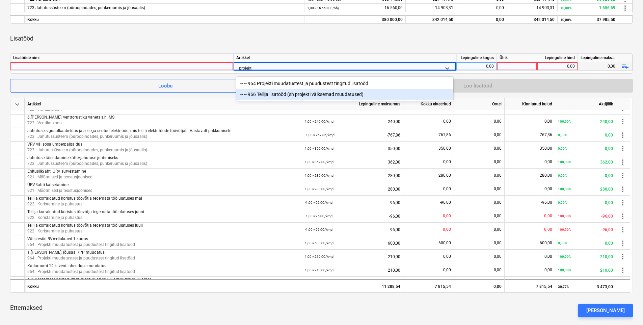
type input "projekti"
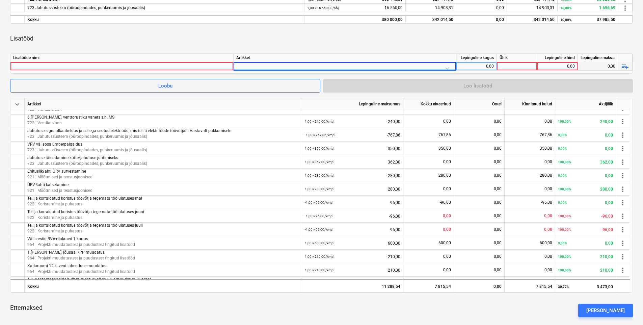
click at [134, 67] on div at bounding box center [121, 66] width 217 height 8
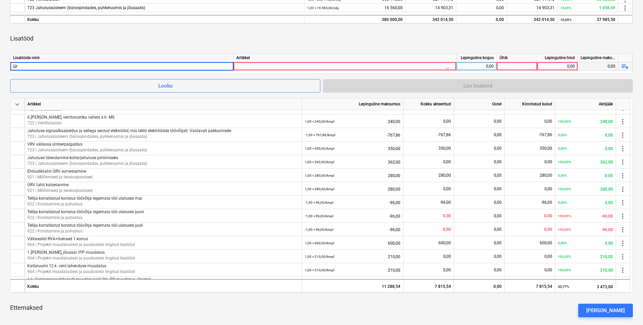
type input "ürv"
click at [58, 64] on div at bounding box center [121, 66] width 217 height 8
click at [143, 39] on div "Lisatööd" at bounding box center [321, 38] width 623 height 19
click at [131, 69] on div at bounding box center [121, 66] width 217 height 8
type input "ÜRV saagedusmundurite 2tk. seadistus ja käivitamine"
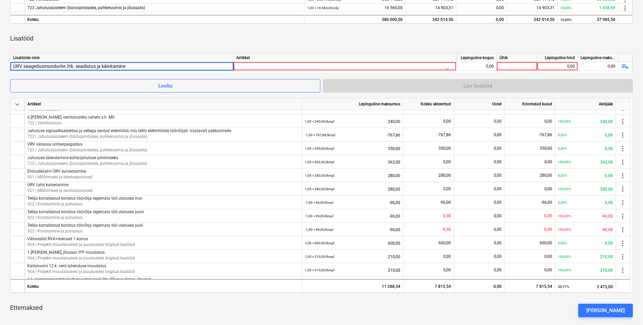
click at [257, 48] on div "keyboard_arrow_down Artikkel Lepinguline maksumus Kokku akteeritud Ootel Kinnit…" at bounding box center [321, 146] width 623 height 353
click at [255, 68] on div at bounding box center [344, 68] width 217 height 12
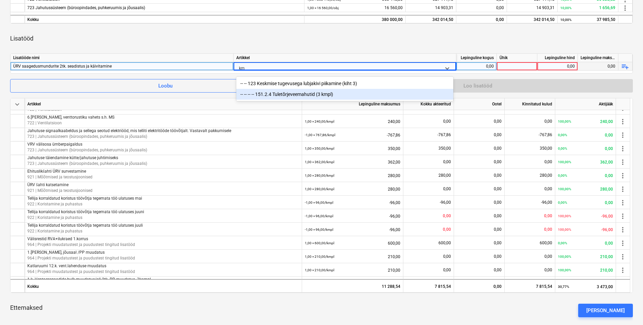
type input "k"
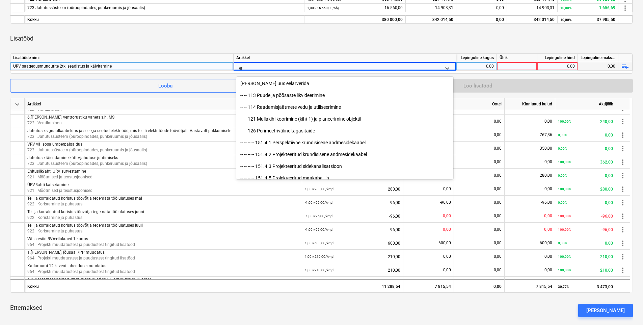
type input "e"
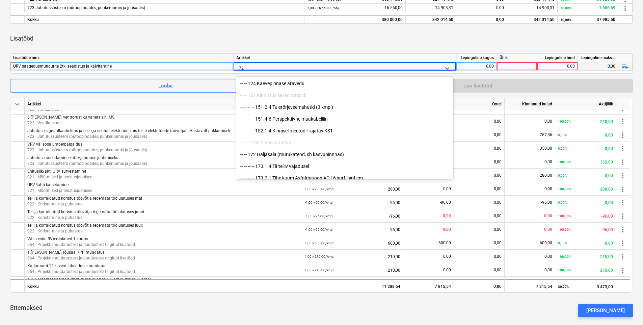
type input "722"
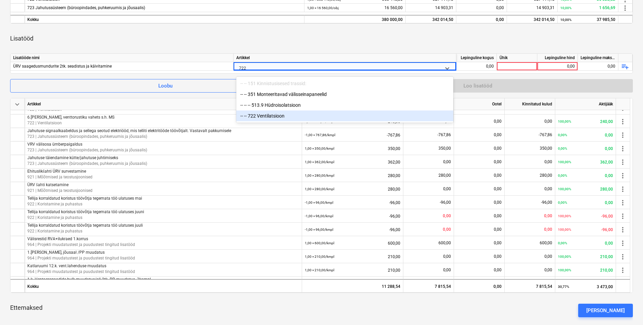
click at [265, 118] on div "-- -- 722 Ventilatsioon" at bounding box center [344, 115] width 217 height 11
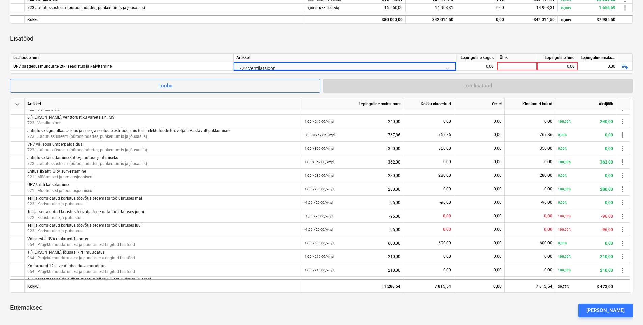
drag, startPoint x: 283, startPoint y: 47, endPoint x: 331, endPoint y: 51, distance: 48.5
click at [284, 47] on div "Lisatööd" at bounding box center [321, 38] width 623 height 19
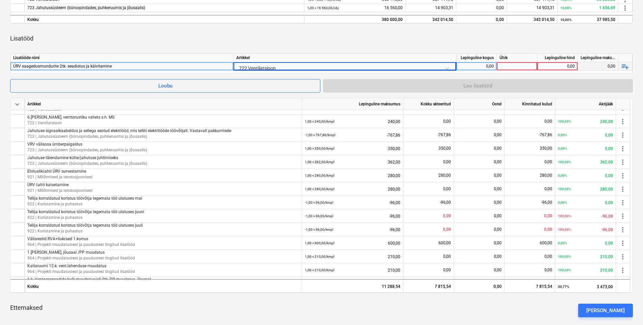
click at [512, 63] on div at bounding box center [517, 66] width 41 height 8
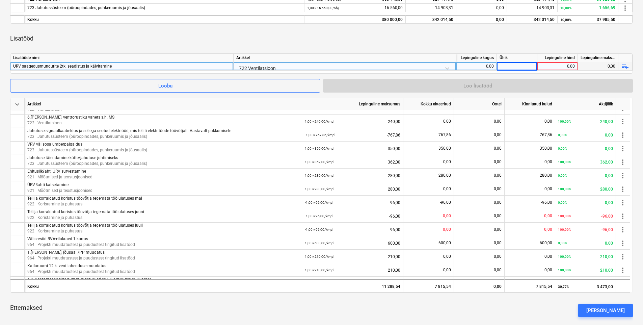
click at [514, 63] on div "0,00" at bounding box center [557, 66] width 35 height 8
type input "221"
click at [483, 69] on div "0,00" at bounding box center [476, 66] width 35 height 8
type input "1"
click at [510, 65] on div at bounding box center [517, 66] width 41 height 8
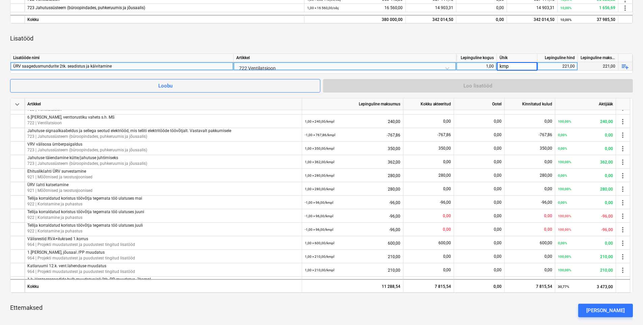
type input "kmpl"
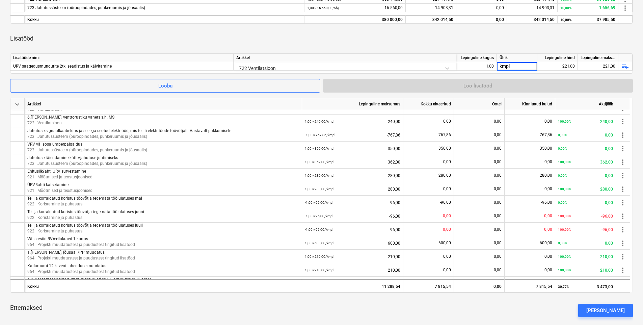
click at [514, 44] on div "Lisatööd" at bounding box center [321, 38] width 623 height 19
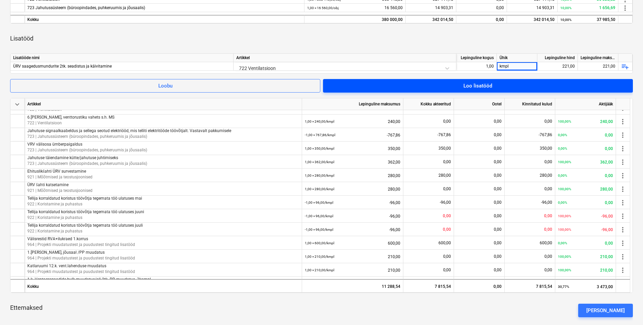
click at [498, 87] on span "Loo lisatööd" at bounding box center [478, 85] width 294 height 9
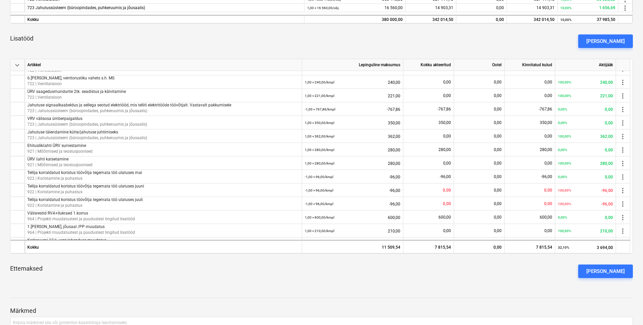
click at [186, 252] on div "keyboard_arrow_down Artikkel Lepinguline maksumus Kokku akteeritud Ootel Kinnit…" at bounding box center [321, 127] width 623 height 314
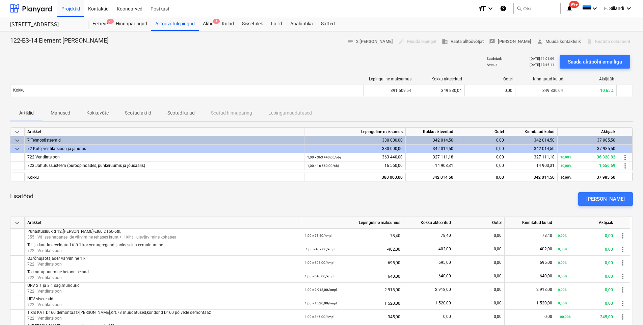
scroll to position [79, 0]
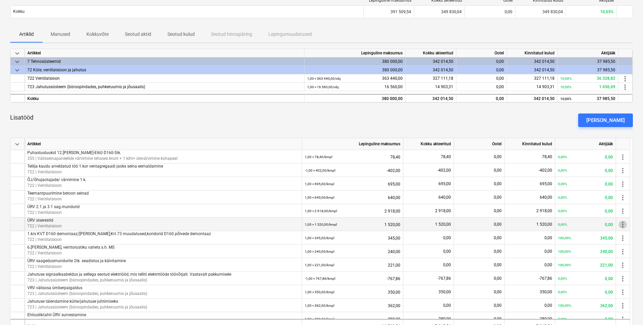
click at [514, 224] on span "more_vert" at bounding box center [623, 224] width 8 height 8
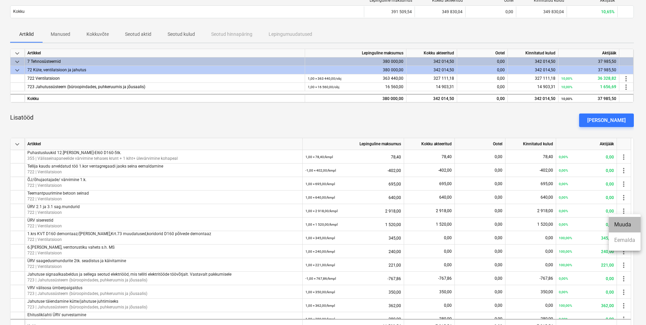
click at [514, 227] on li "Muuda" at bounding box center [624, 225] width 32 height 16
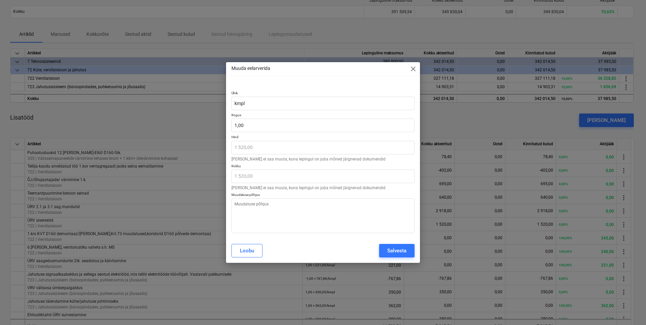
type textarea "x"
click at [249, 252] on div "Loobu" at bounding box center [247, 250] width 14 height 9
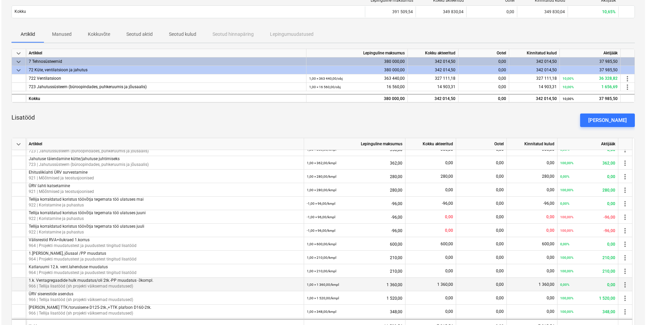
scroll to position [158, 0]
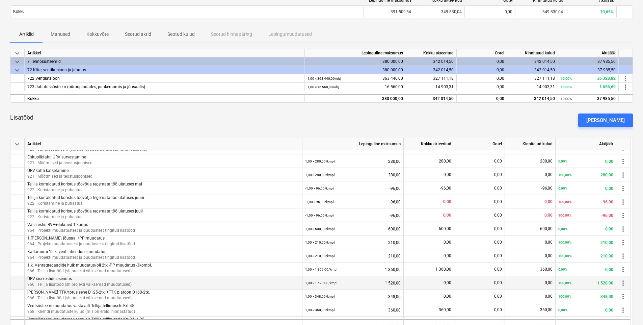
click at [514, 252] on span "more_vert" at bounding box center [623, 283] width 8 height 8
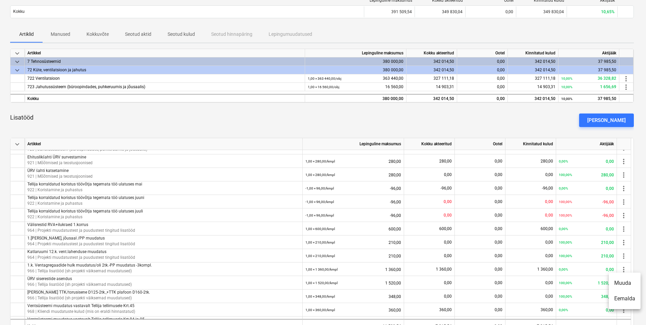
drag, startPoint x: 632, startPoint y: 259, endPoint x: 633, endPoint y: 268, distance: 9.1
click at [514, 252] on div at bounding box center [323, 162] width 646 height 325
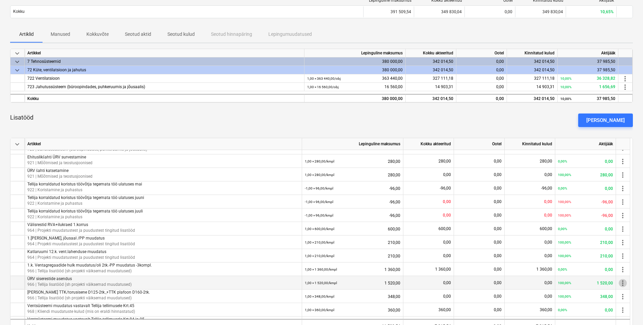
click at [514, 252] on span "more_vert" at bounding box center [623, 283] width 8 height 8
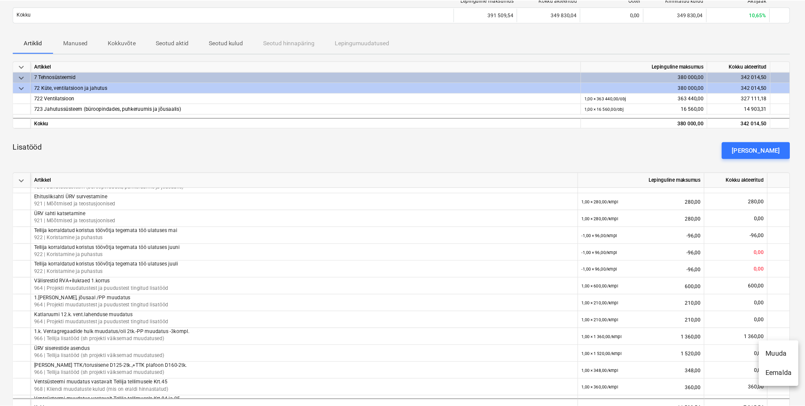
scroll to position [134, 0]
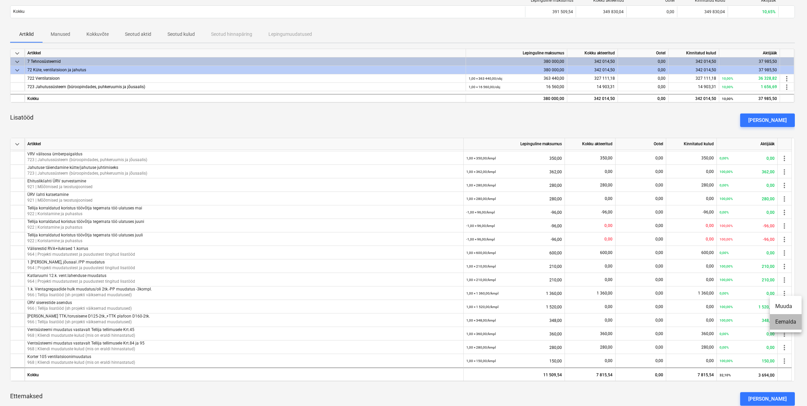
click at [514, 252] on li "Eemalda" at bounding box center [786, 322] width 32 height 16
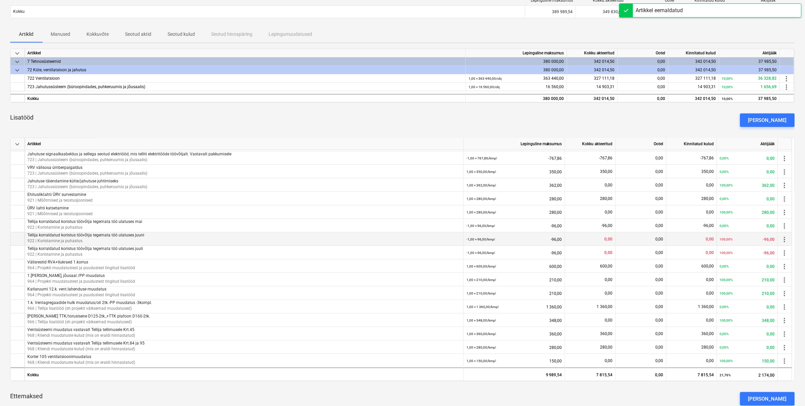
scroll to position [120, 0]
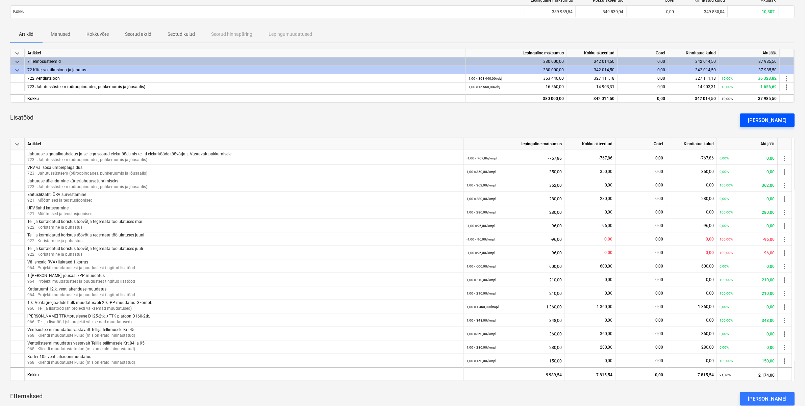
click at [514, 113] on button "[PERSON_NAME]" at bounding box center [767, 120] width 55 height 14
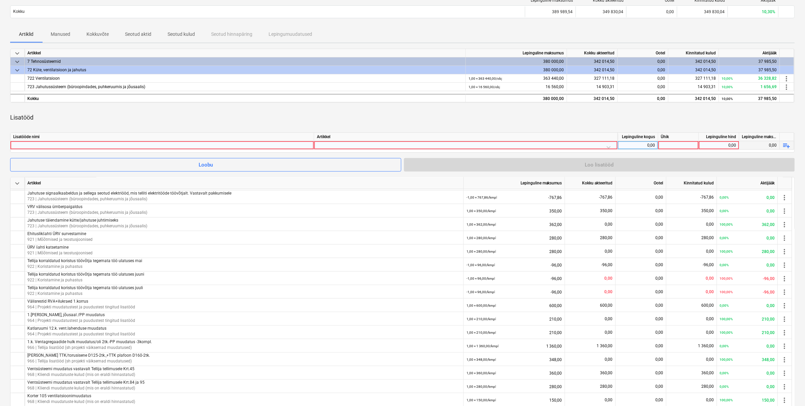
click at [200, 146] on div at bounding box center [162, 145] width 298 height 8
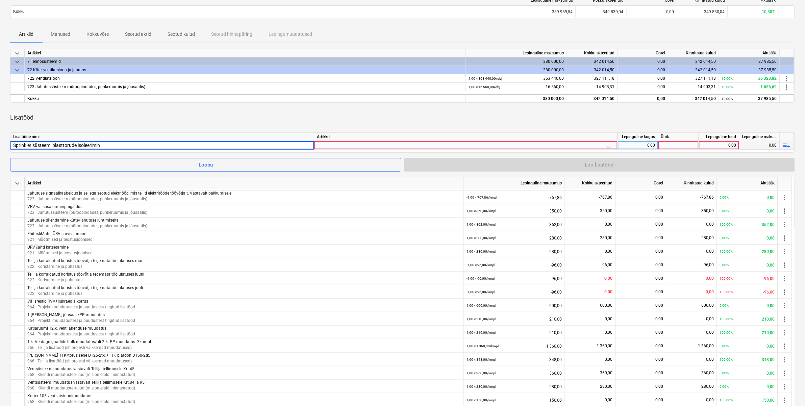
type input "Sprinklerisüsteemi plasttorude isoleerimine"
click at [386, 144] on div at bounding box center [466, 147] width 298 height 12
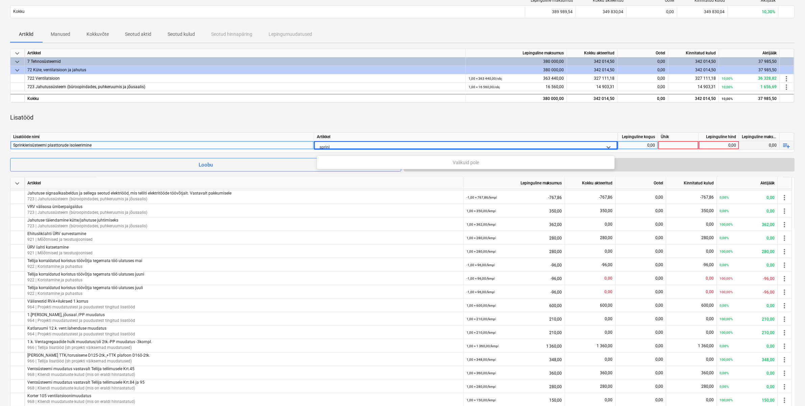
type input "sprin"
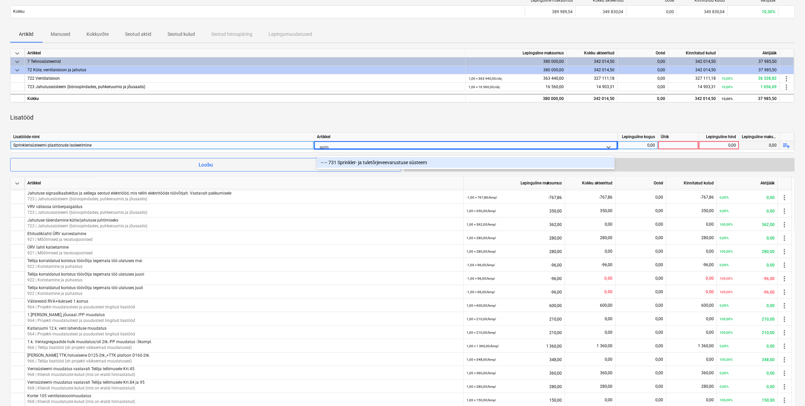
click at [399, 161] on div "-- -- 731 Sprinkler- ja tuletõrjeveevarustuse süsteem" at bounding box center [466, 162] width 298 height 11
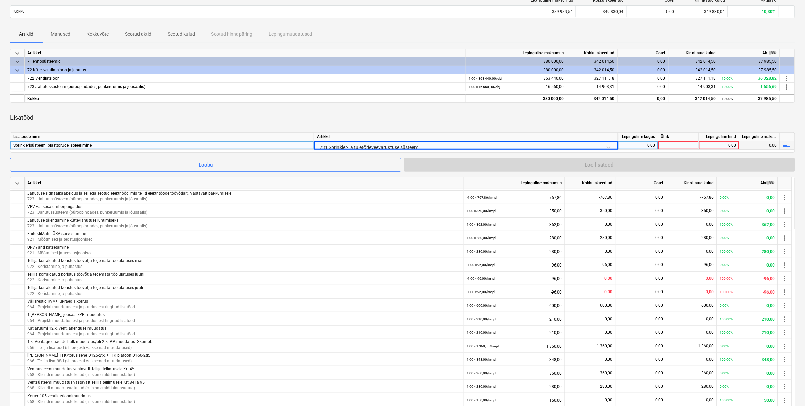
click at [409, 124] on div "Lisatööd" at bounding box center [402, 117] width 784 height 19
click at [514, 146] on div "0,00" at bounding box center [637, 145] width 35 height 8
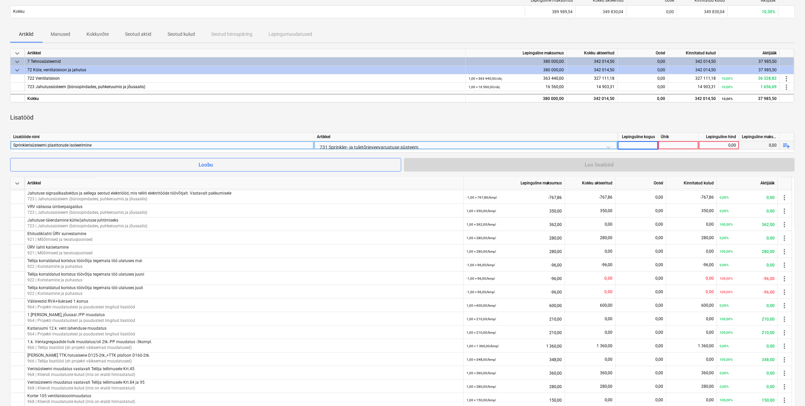
type input "1"
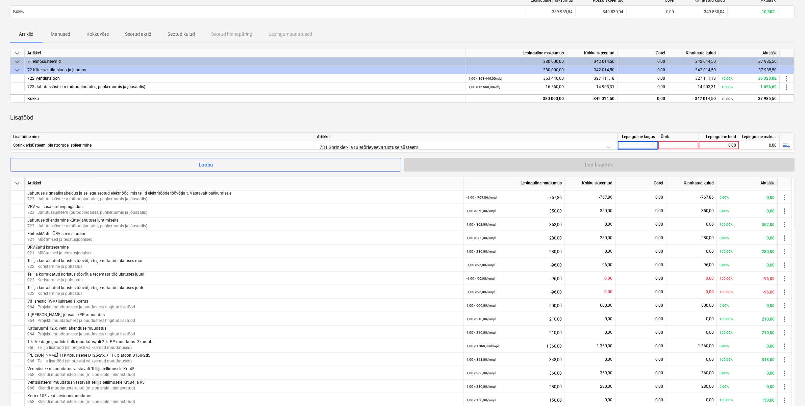
click at [514, 150] on div "Lisatööde nimi [PERSON_NAME] kogus Ühik Lepinguline hind Lepinguline maksumus S…" at bounding box center [402, 142] width 784 height 20
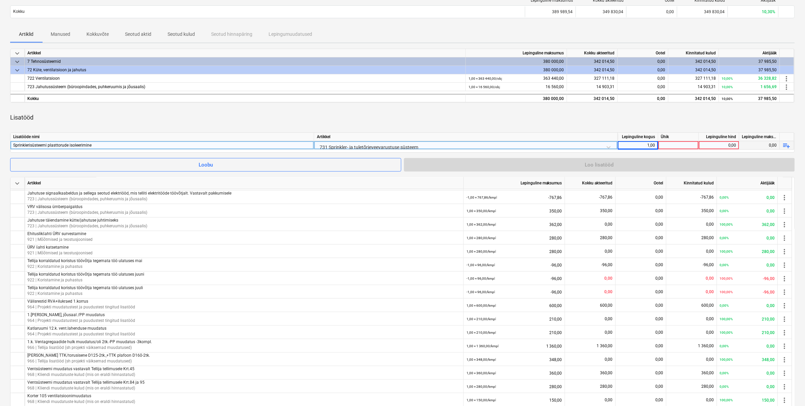
click at [514, 146] on div at bounding box center [678, 145] width 41 height 8
type input "kmpl"
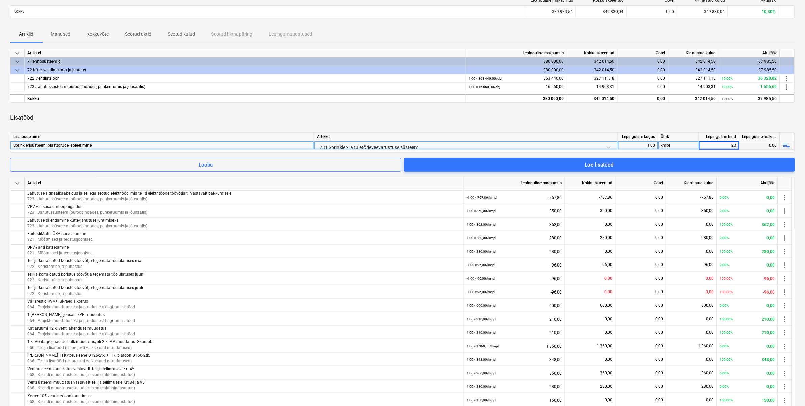
type input "286"
click at [514, 117] on div "Lisatööd" at bounding box center [402, 117] width 784 height 19
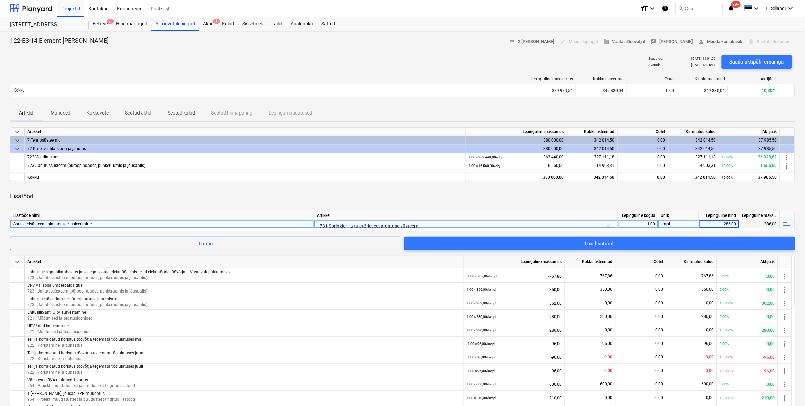
click at [460, 225] on div "731 Sprinkler- ja tuletõrjeveevarustuse süsteem" at bounding box center [466, 226] width 298 height 12
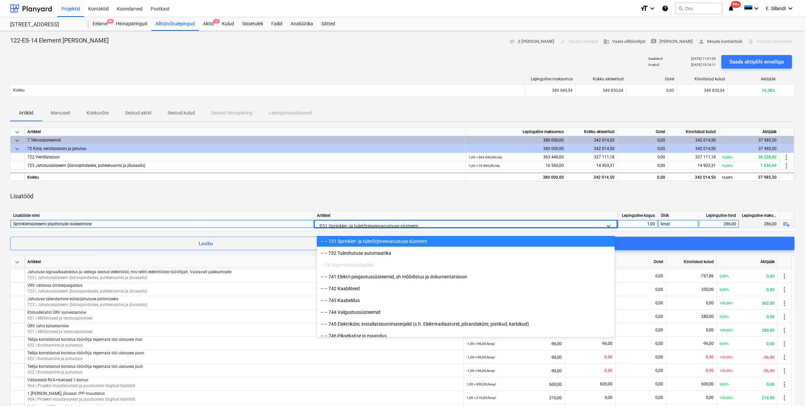
scroll to position [2238, 0]
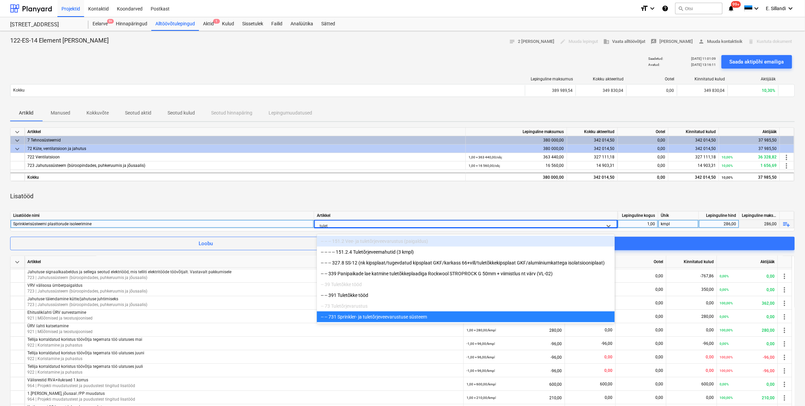
type input "tuletõ"
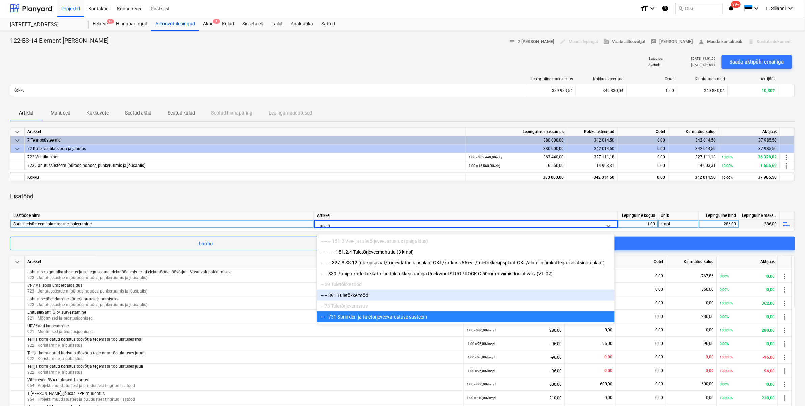
click at [337, 252] on div "-- -- 391 Tuletõkke tööd" at bounding box center [466, 295] width 298 height 11
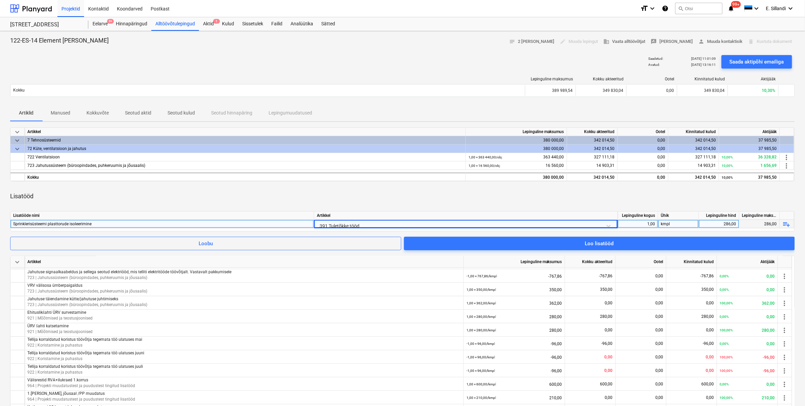
click at [370, 197] on div "Lisatööd" at bounding box center [402, 196] width 784 height 19
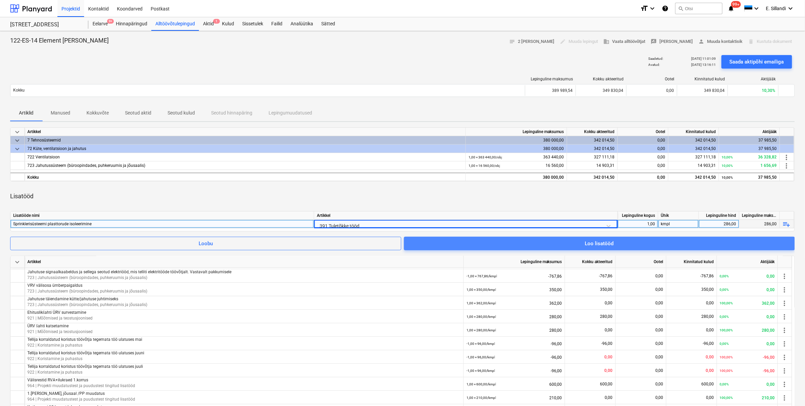
click at [514, 241] on span "Loo lisatööd" at bounding box center [599, 243] width 374 height 9
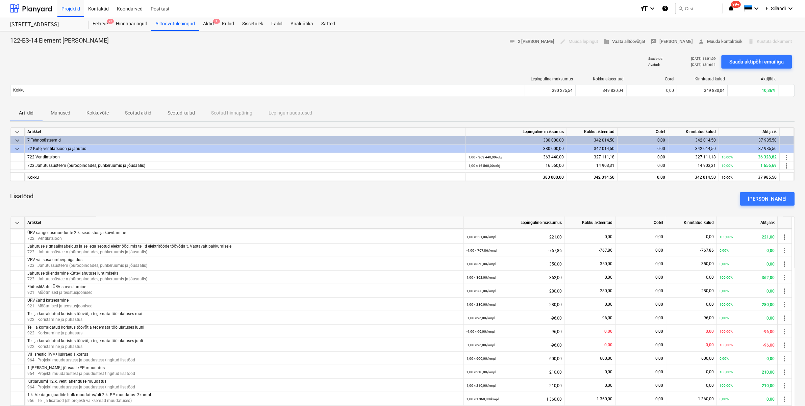
click at [514, 199] on div "Lisatööd [PERSON_NAME]" at bounding box center [402, 199] width 784 height 24
click at [514, 198] on div "[PERSON_NAME]" at bounding box center [767, 198] width 38 height 9
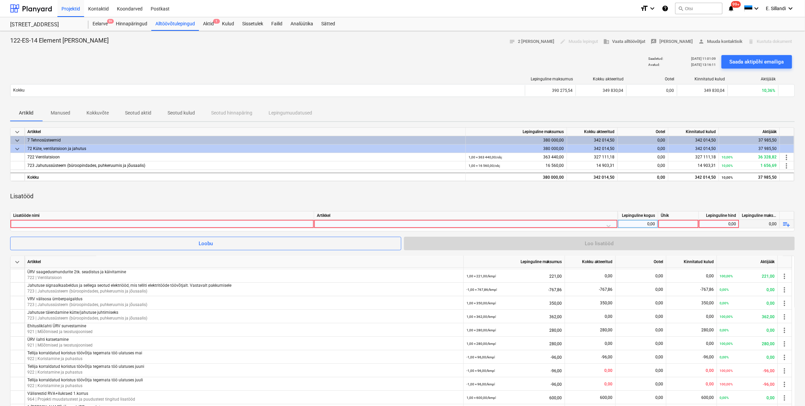
click at [183, 227] on div at bounding box center [162, 224] width 298 height 8
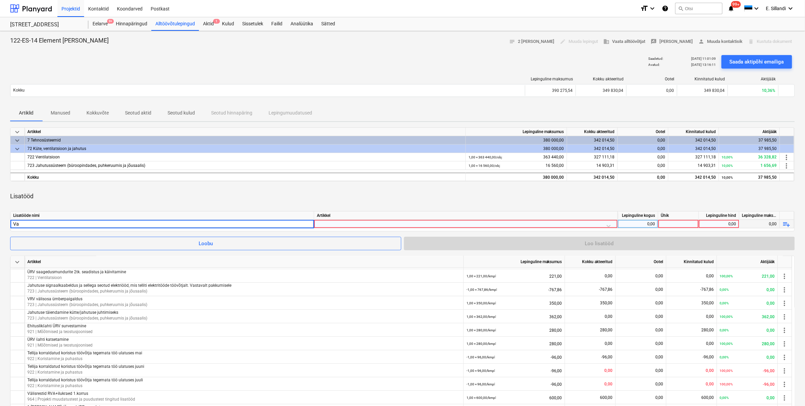
type input "V"
type input "P"
type input "S"
type input "Ventplafoonide topelt paigaldus"
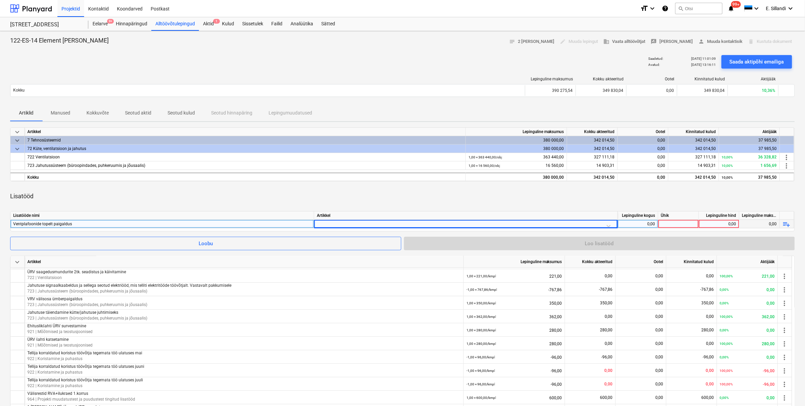
click at [327, 222] on div at bounding box center [466, 226] width 298 height 12
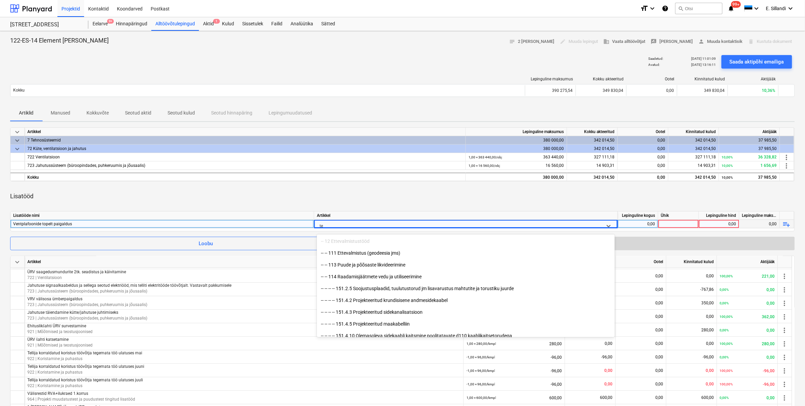
type input "t"
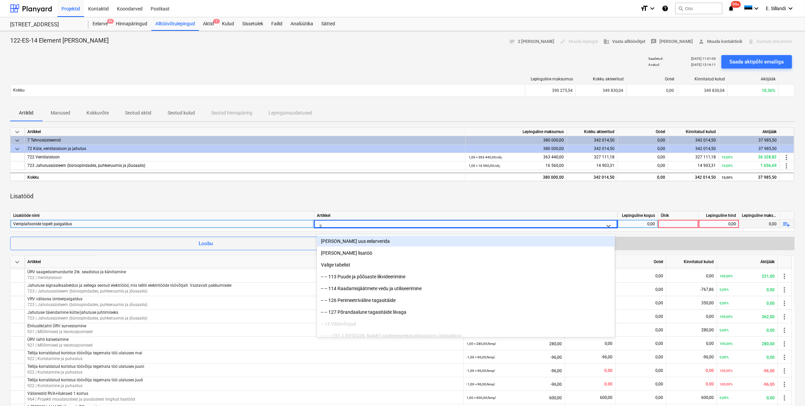
type input "l"
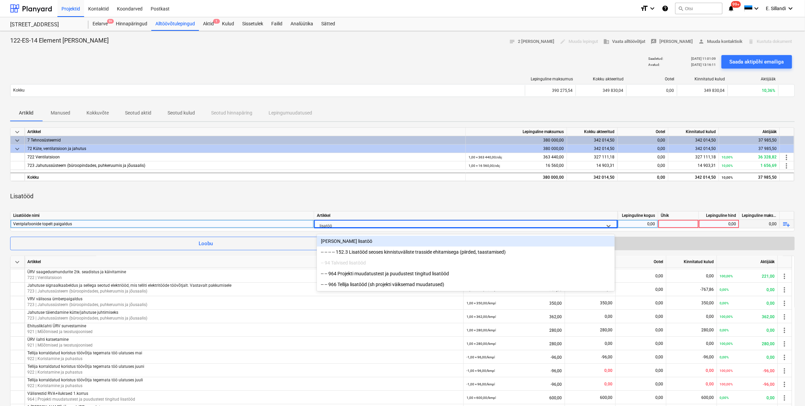
type input "lisatööd"
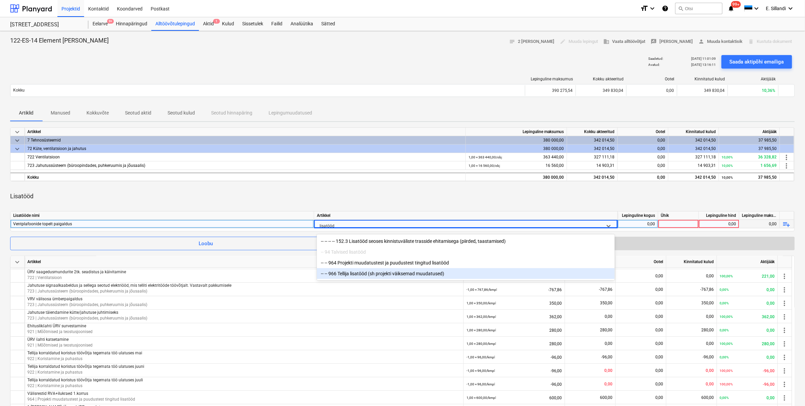
click at [401, 252] on div "-- -- 966 Tellija lisatööd (sh projekti väiksemad muudatused)" at bounding box center [466, 273] width 298 height 11
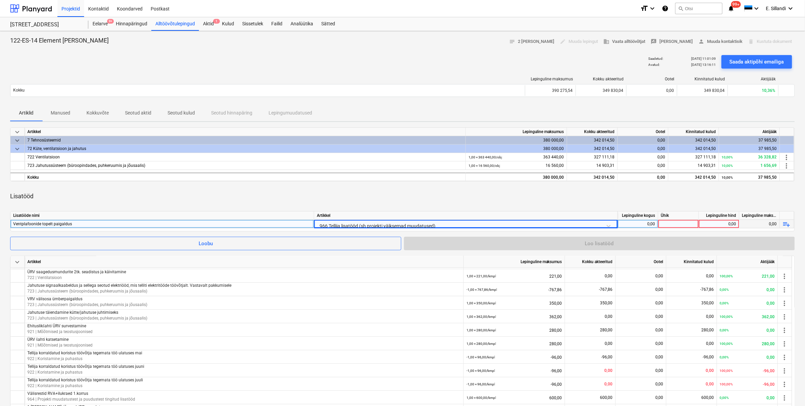
click at [411, 201] on div "Lisatööd" at bounding box center [402, 196] width 784 height 19
click at [514, 227] on div "0,00" at bounding box center [637, 224] width 35 height 8
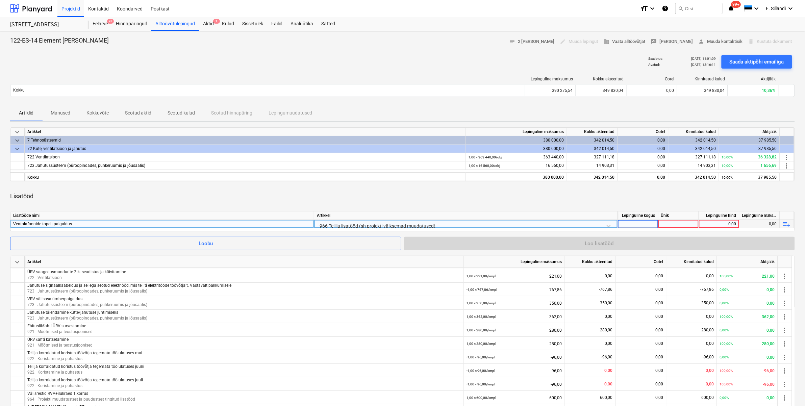
type input "1"
click at [119, 220] on div "Ventplafoonide topelt paigaldus" at bounding box center [162, 224] width 298 height 8
click at [115, 225] on input "Ventplafoonide topelt paigaldus" at bounding box center [161, 224] width 303 height 8
click at [82, 224] on input "Ventplafoonide topelt paigaldus varasemate üleandmiste tarbeks seadistamiseks)" at bounding box center [161, 224] width 303 height 8
type input "Ventplafoonide topelt paigaldus (varasemate üleandmiste tarbeks seadistamiseks)"
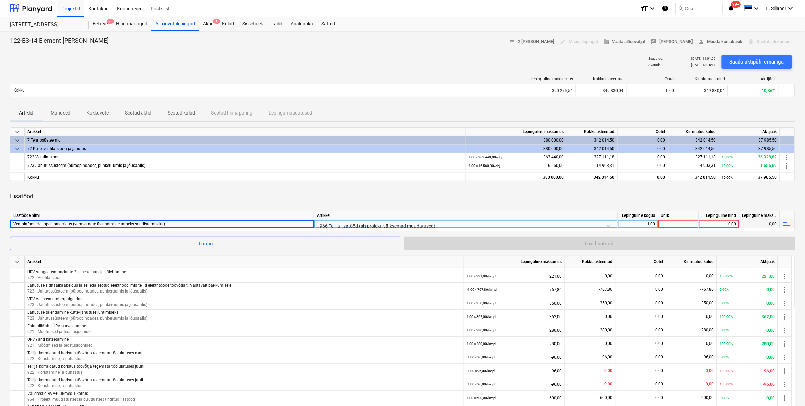
click at [514, 218] on div "Ühik" at bounding box center [678, 215] width 41 height 8
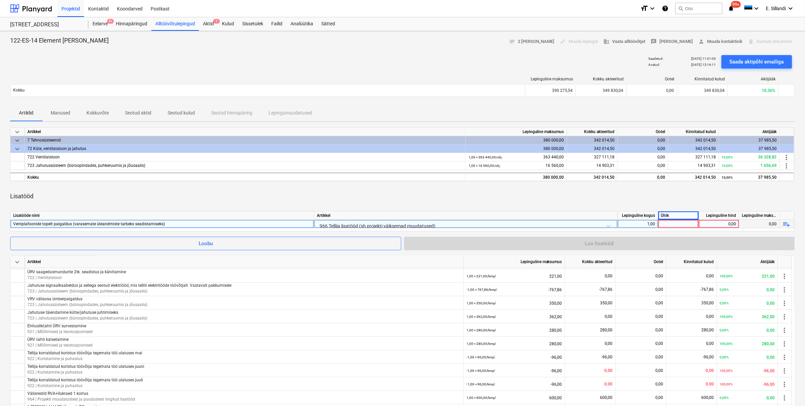
click at [514, 225] on div at bounding box center [678, 224] width 41 height 8
type input "kmpl"
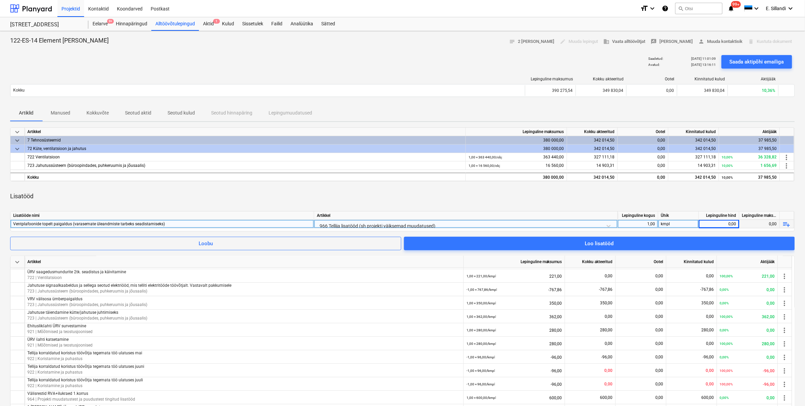
click at [514, 224] on div "0,00" at bounding box center [718, 224] width 35 height 8
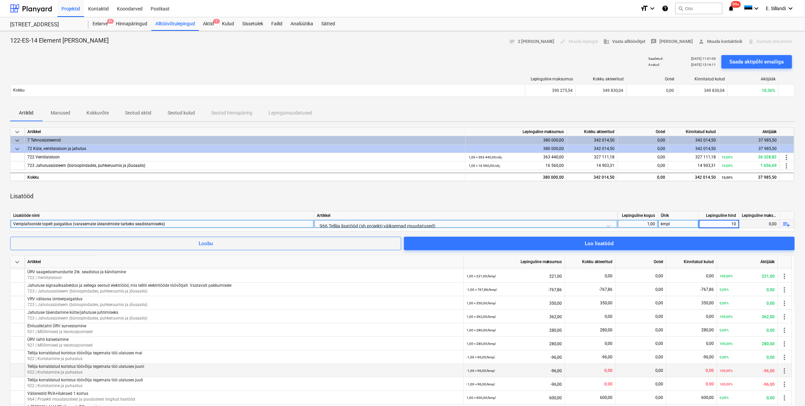
type input "100"
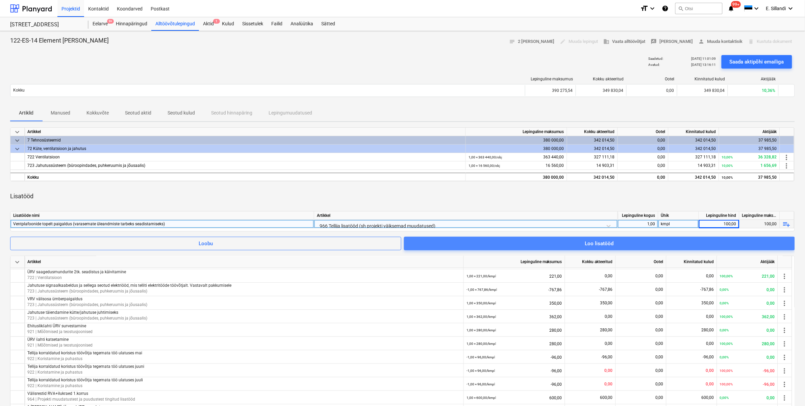
click at [514, 245] on span "Loo lisatööd" at bounding box center [599, 243] width 374 height 9
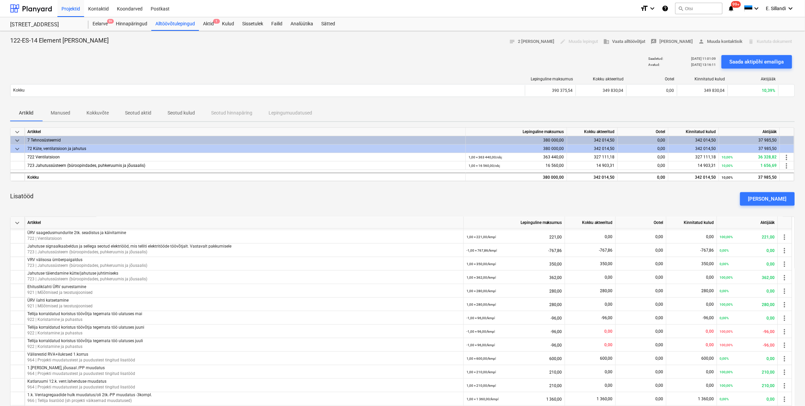
drag, startPoint x: 301, startPoint y: 193, endPoint x: 305, endPoint y: 193, distance: 3.7
click at [301, 193] on div "Lisatööd [PERSON_NAME]" at bounding box center [402, 199] width 784 height 24
click at [514, 199] on div "[PERSON_NAME]" at bounding box center [767, 198] width 38 height 9
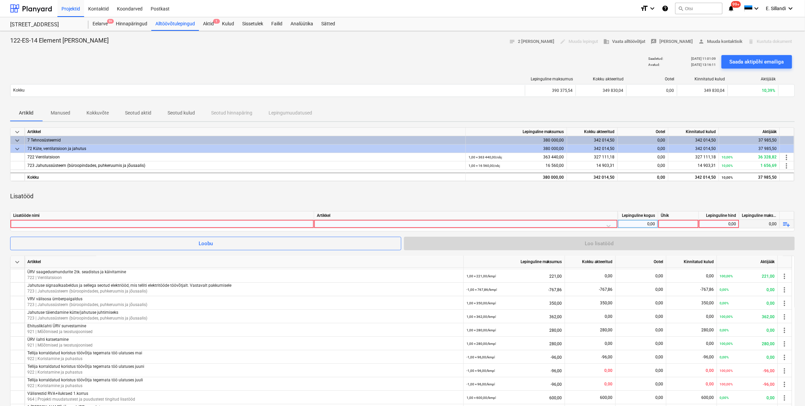
click at [229, 224] on div at bounding box center [162, 224] width 298 height 8
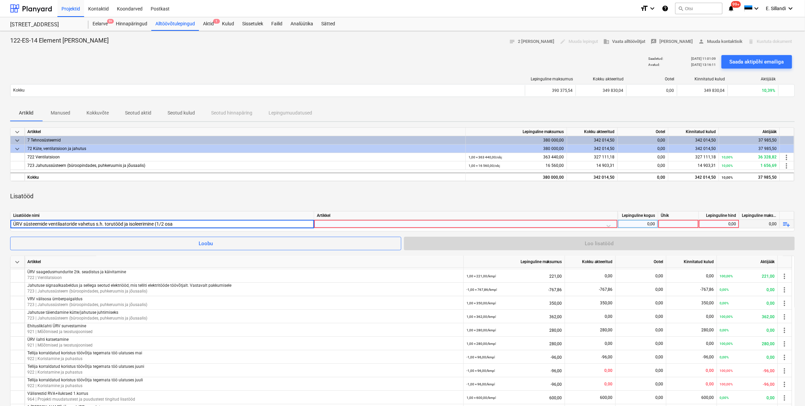
type input "ÜRV süsteemide ventilaatoride vahetus s.h. torutööd ja isoleerimine (1/2 osa)"
drag, startPoint x: 185, startPoint y: 223, endPoint x: -1, endPoint y: 222, distance: 185.7
click at [0, 222] on html "Projektid Kontaktid Koondarved Postkast format_size keyboard_arrow_down help se…" at bounding box center [402, 203] width 805 height 406
click at [384, 219] on div "Artikkel" at bounding box center [466, 215] width 304 height 8
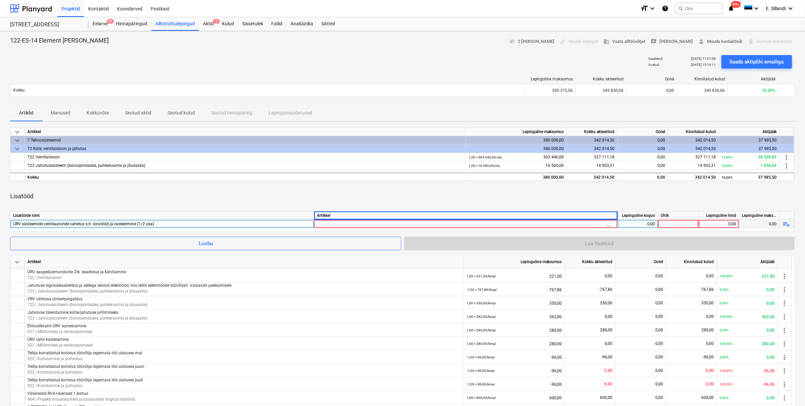
click at [382, 223] on div at bounding box center [466, 226] width 298 height 12
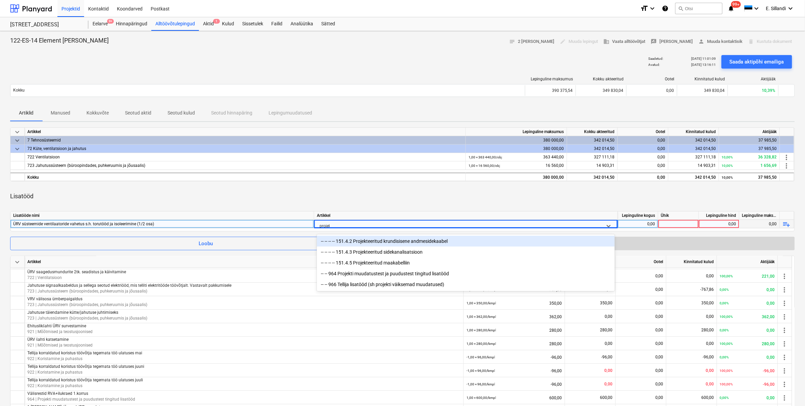
type input "projekti"
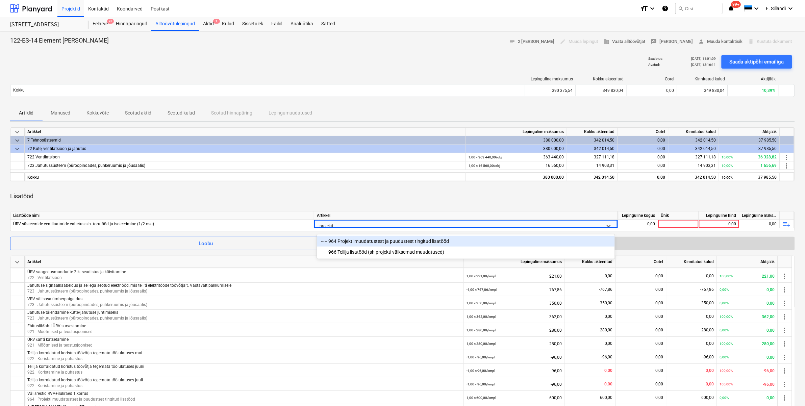
click at [384, 242] on div "-- -- 964 Projekti muudatustest ja puudustest tingitud lisatööd" at bounding box center [466, 241] width 298 height 11
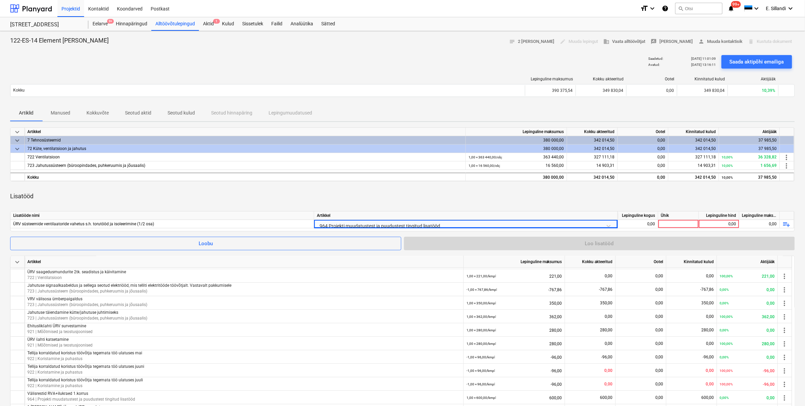
click at [406, 211] on div "Lisatööde nimi [PERSON_NAME] kogus Ühik Lepinguline hind Lepinguline maksumus Ü…" at bounding box center [402, 230] width 784 height 39
click at [514, 227] on div "0,00" at bounding box center [637, 224] width 35 height 8
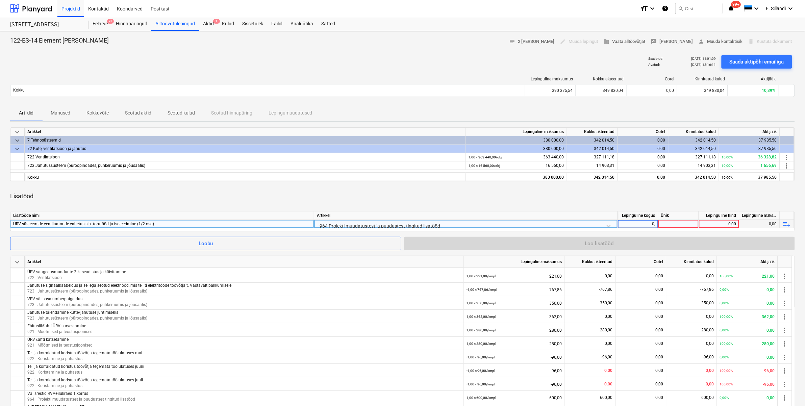
type input "0,5"
click at [514, 222] on div at bounding box center [678, 224] width 41 height 8
type input "2970"
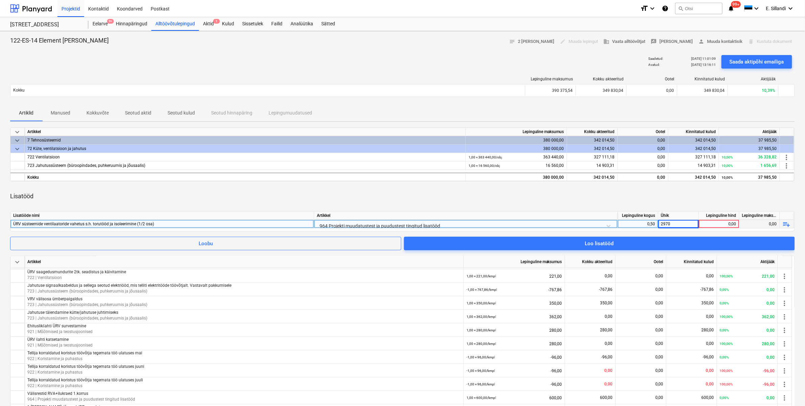
click at [514, 204] on div "Lisatööd" at bounding box center [402, 196] width 784 height 19
click at [514, 225] on div "0,00" at bounding box center [718, 224] width 35 height 8
click at [514, 221] on div "2970" at bounding box center [678, 224] width 41 height 8
type input "kmpl"
type input "2970"
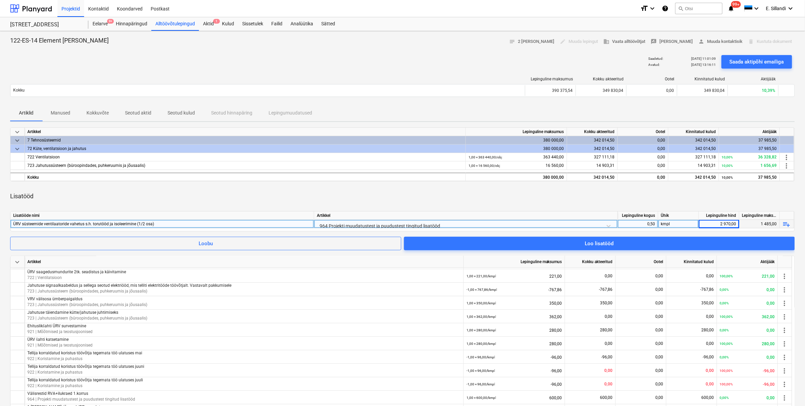
click at [514, 201] on div "Lisatööd" at bounding box center [402, 196] width 784 height 19
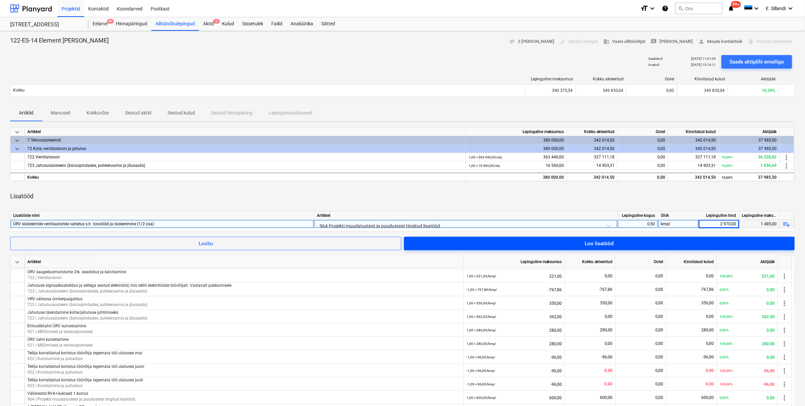
click at [514, 243] on span "Loo lisatööd" at bounding box center [599, 243] width 374 height 9
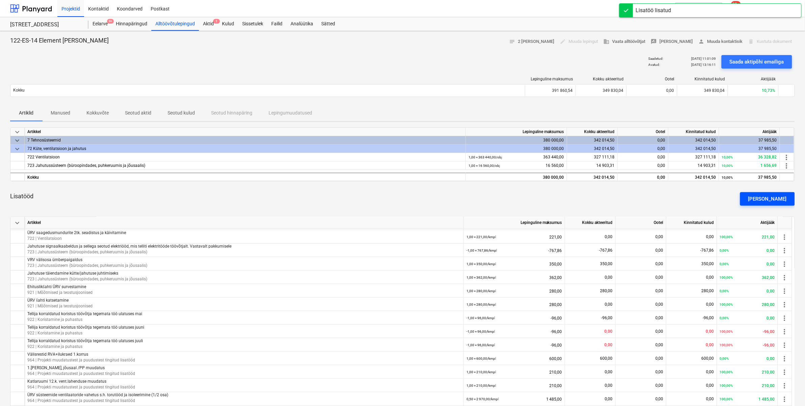
click at [514, 199] on div "[PERSON_NAME]" at bounding box center [767, 198] width 38 height 9
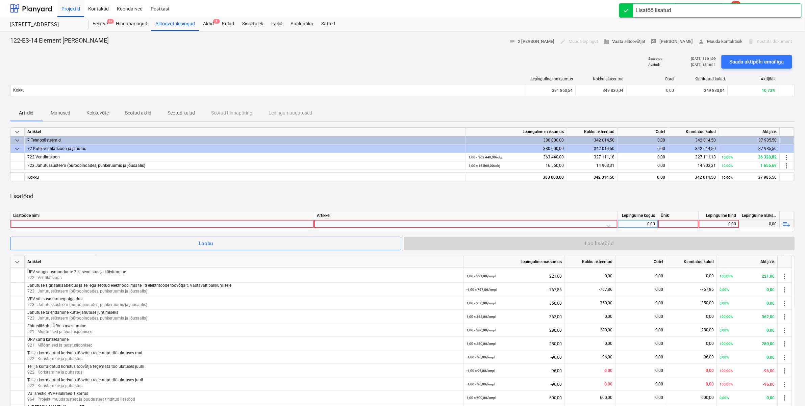
click at [115, 223] on div at bounding box center [162, 224] width 298 height 8
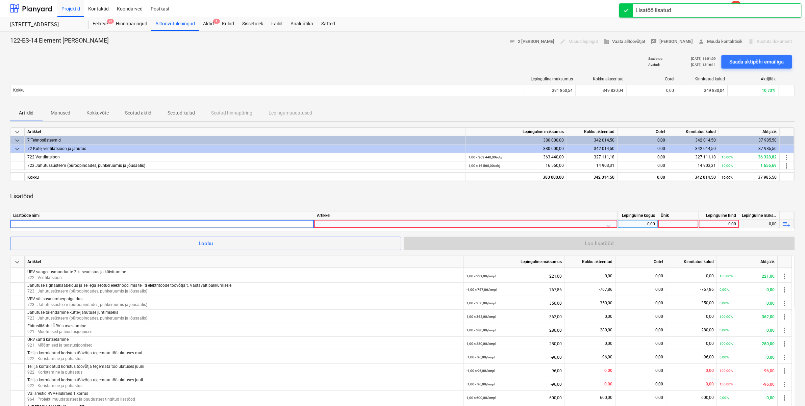
type input "ÜRV süsteemide ventilaatoride vahetus s.h. torutööd ja isoleerimine (1/2 osa)"
click at [337, 224] on div at bounding box center [466, 226] width 298 height 12
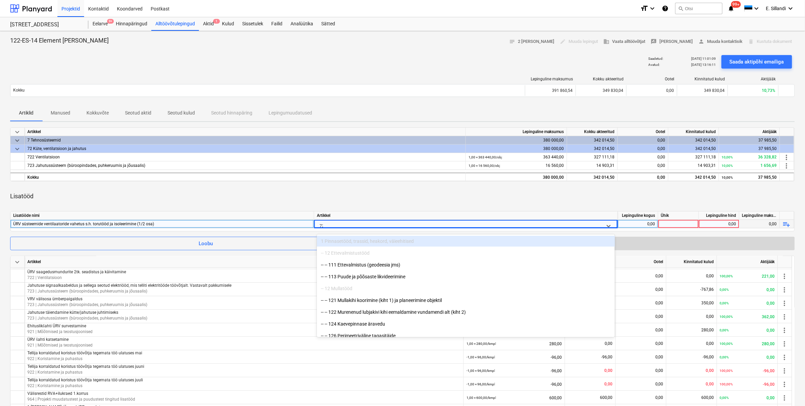
type input "722"
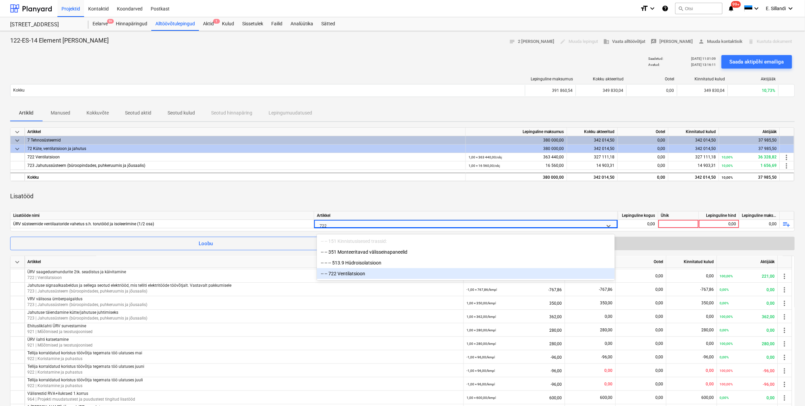
click at [347, 252] on div "-- -- 722 Ventilatsioon" at bounding box center [466, 273] width 298 height 11
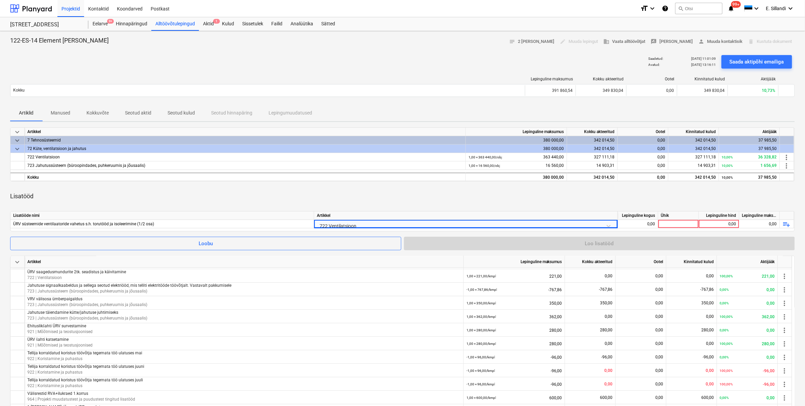
drag, startPoint x: 387, startPoint y: 205, endPoint x: 640, endPoint y: 217, distance: 253.9
click at [389, 205] on div "Lisatööd" at bounding box center [402, 196] width 784 height 19
click at [514, 219] on div "Lepinguline kogus" at bounding box center [637, 215] width 41 height 8
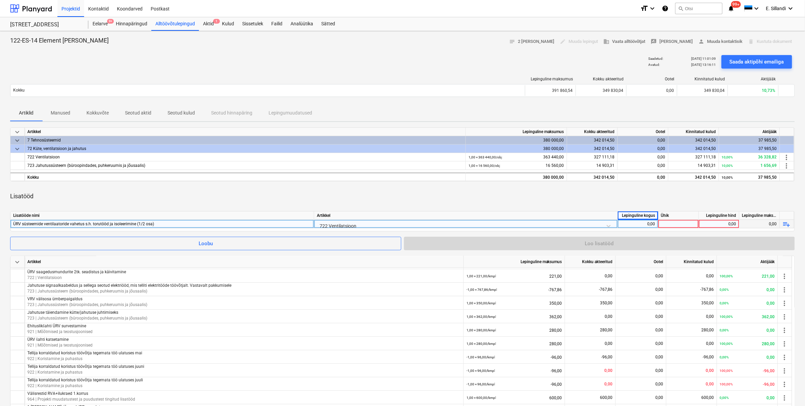
click at [514, 225] on div "0,00" at bounding box center [637, 224] width 35 height 8
type input "0,5"
click at [514, 226] on div at bounding box center [678, 224] width 41 height 8
type input "kmpl"
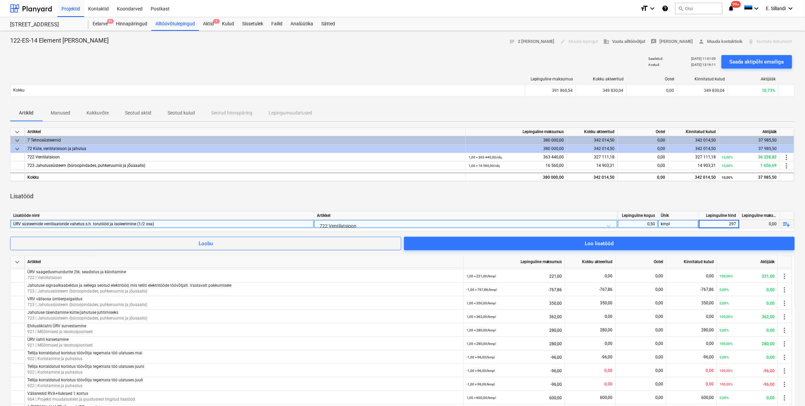
type input "2970"
drag, startPoint x: 686, startPoint y: 194, endPoint x: 678, endPoint y: 208, distance: 15.6
click at [514, 195] on div "Lisatööd" at bounding box center [402, 196] width 784 height 19
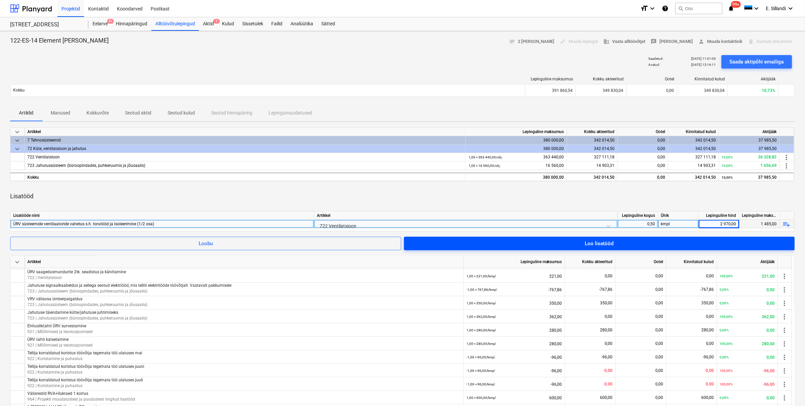
click at [514, 245] on span "Loo lisatööd" at bounding box center [599, 243] width 374 height 9
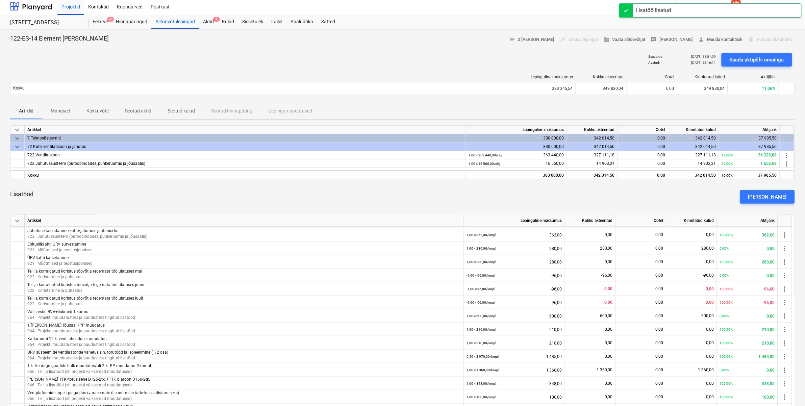
scroll to position [295, 0]
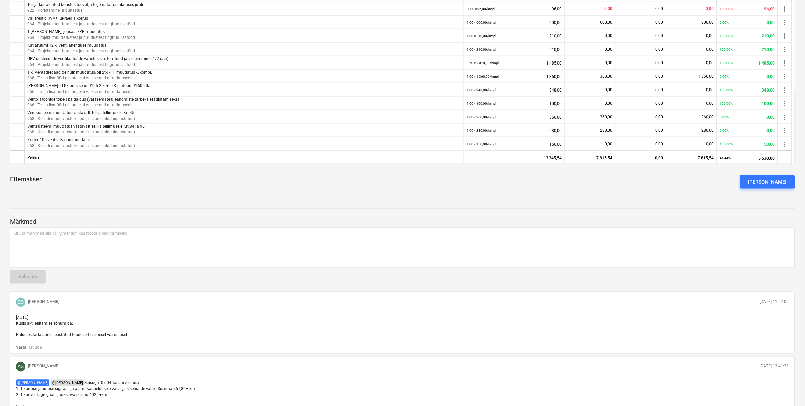
click at [286, 191] on div "Ettemaksed [PERSON_NAME] ettemaks" at bounding box center [402, 182] width 784 height 24
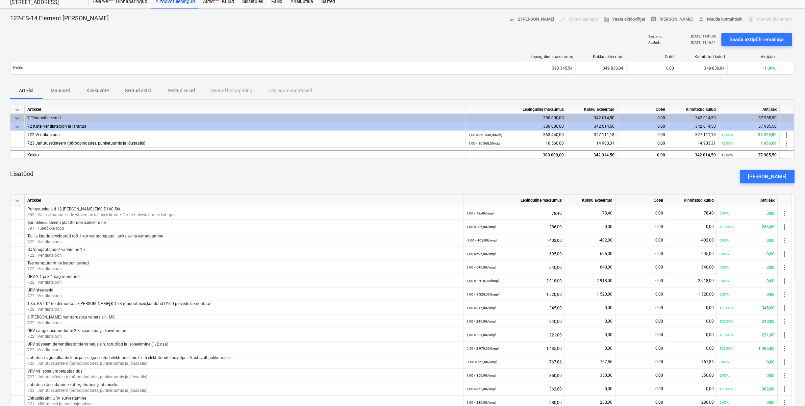
scroll to position [0, 0]
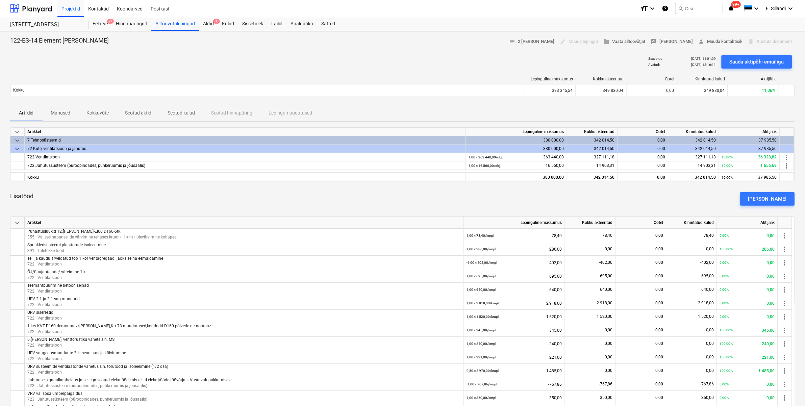
click at [505, 200] on div "Lisatööd [PERSON_NAME]" at bounding box center [402, 199] width 784 height 24
click at [315, 195] on div "Lisatööd [PERSON_NAME]" at bounding box center [402, 199] width 784 height 24
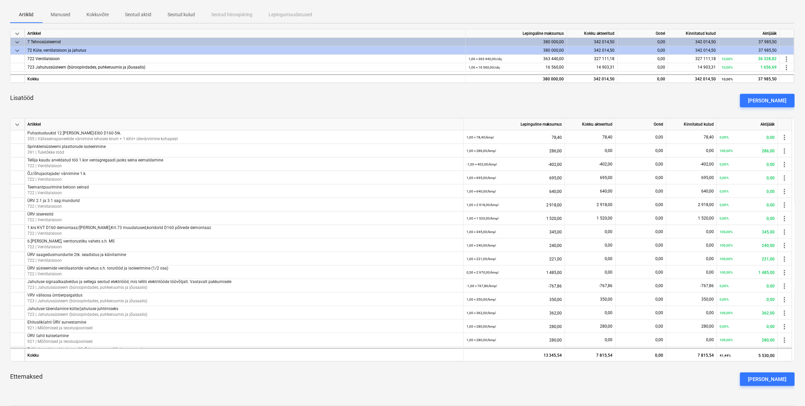
click at [205, 103] on div "Lisatööd [PERSON_NAME]" at bounding box center [402, 100] width 784 height 24
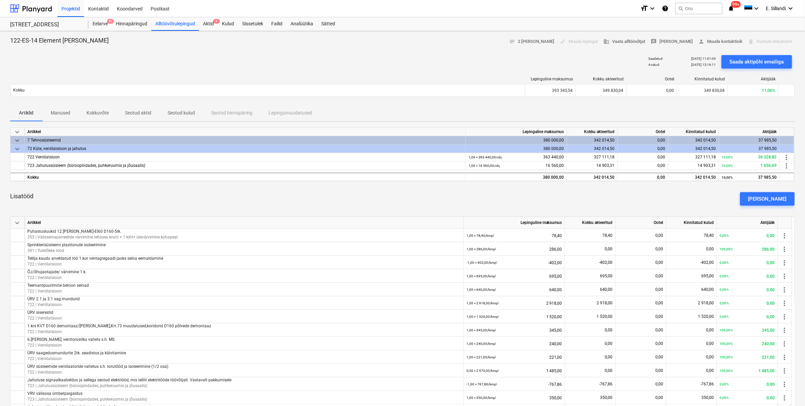
scroll to position [3, 0]
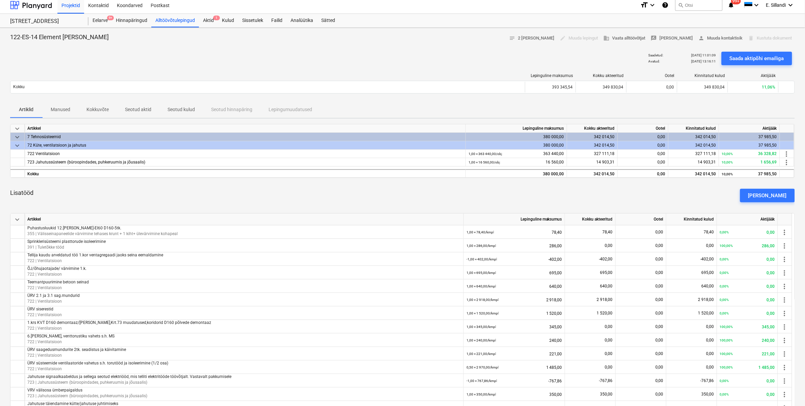
click at [226, 191] on div "Lisatööd [PERSON_NAME]" at bounding box center [402, 195] width 784 height 24
drag, startPoint x: 776, startPoint y: 191, endPoint x: 728, endPoint y: 198, distance: 48.8
click at [514, 190] on button "[PERSON_NAME]" at bounding box center [767, 196] width 55 height 14
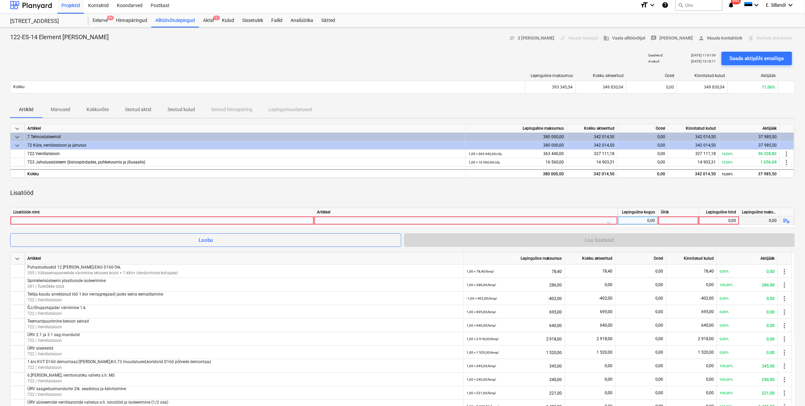
click at [205, 220] on div at bounding box center [162, 220] width 298 height 8
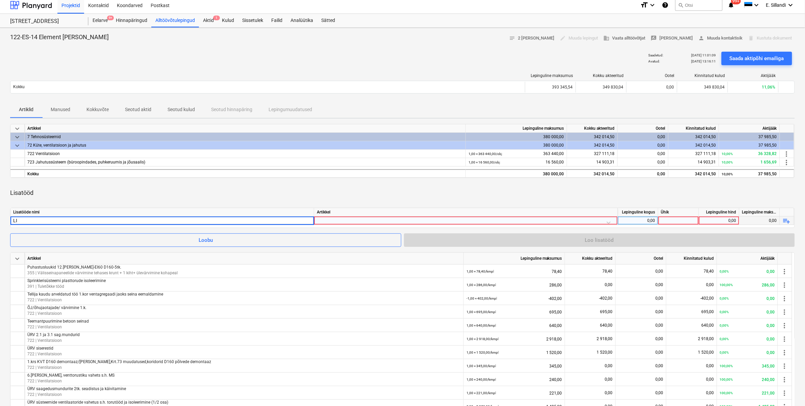
type input "L"
type input "Jahutuse muudatud ([PERSON_NAME] äripind)"
click at [336, 219] on div at bounding box center [466, 222] width 298 height 12
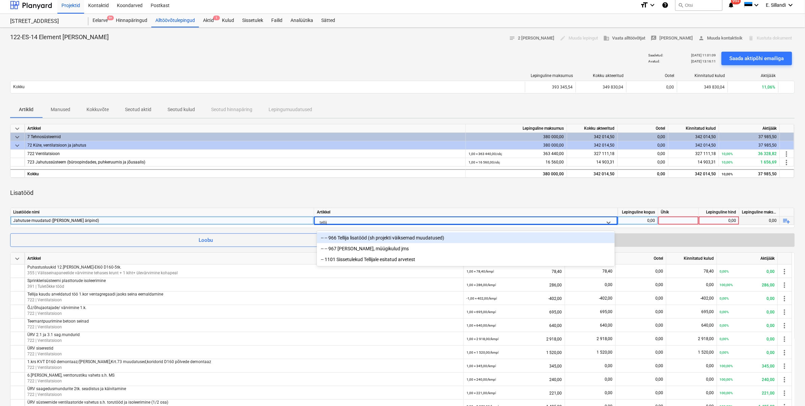
type input "tellija"
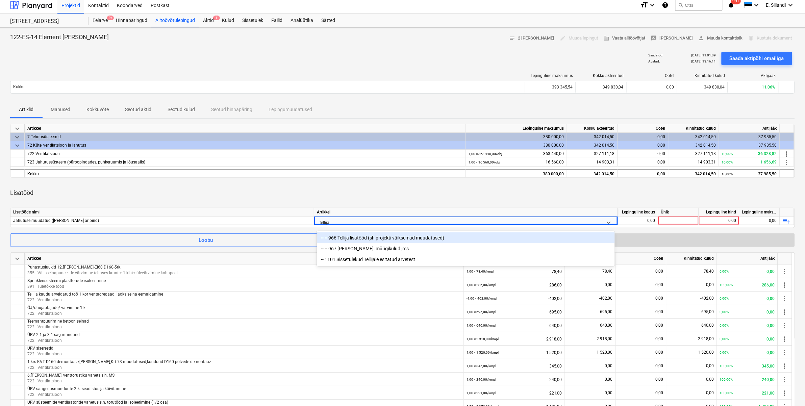
click at [357, 235] on div "-- -- 966 Tellija lisatööd (sh projekti väiksemad muudatused)" at bounding box center [466, 237] width 298 height 11
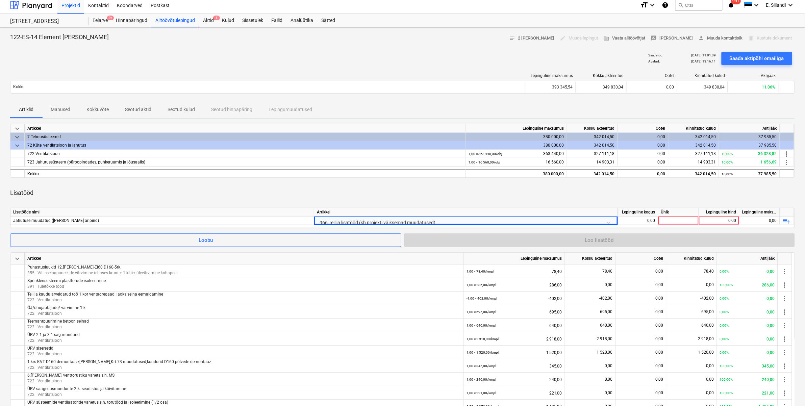
click at [377, 193] on div "Lisatööd" at bounding box center [402, 192] width 784 height 19
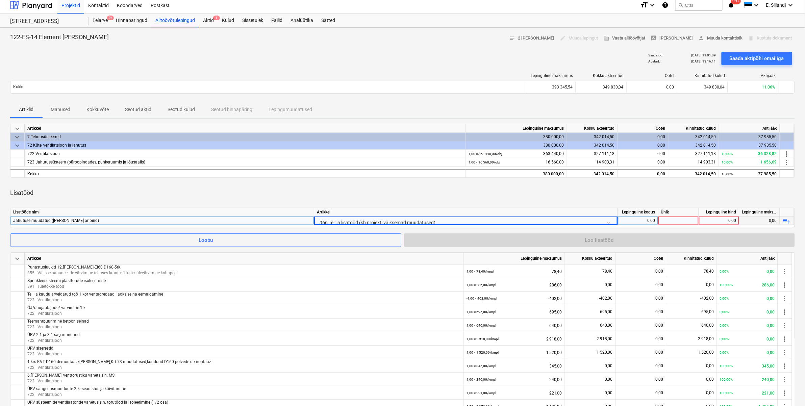
click at [514, 217] on div "0,00" at bounding box center [637, 220] width 35 height 8
type input "1"
click at [514, 220] on div at bounding box center [678, 220] width 41 height 8
click at [514, 217] on div at bounding box center [678, 220] width 41 height 8
type input "kmpl"
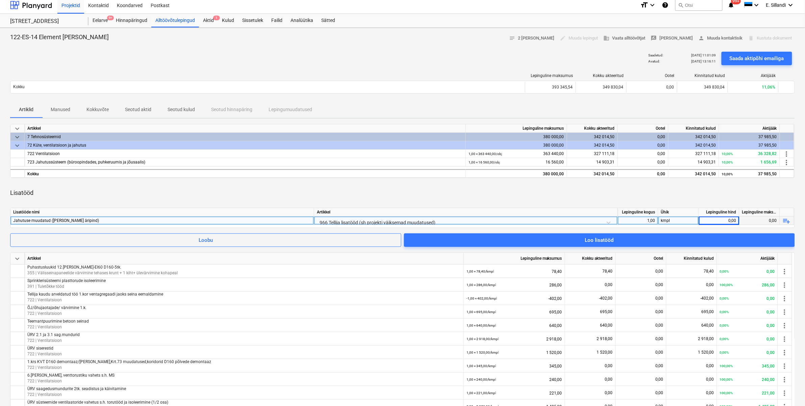
click at [514, 219] on div "0,00" at bounding box center [718, 220] width 35 height 8
type input "1087"
click at [514, 194] on div "Lisatööd" at bounding box center [402, 192] width 784 height 19
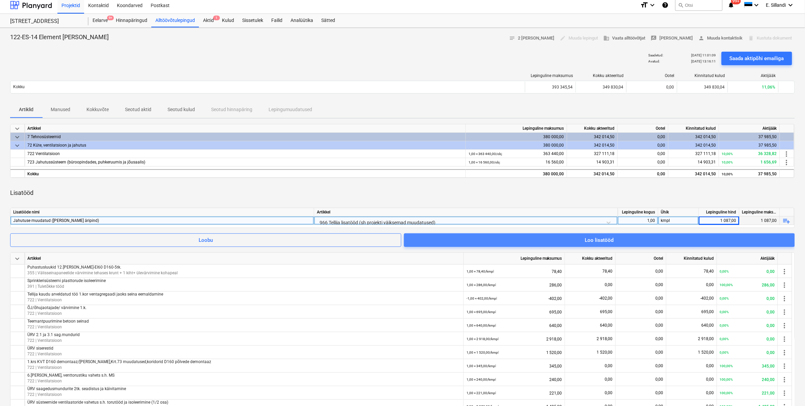
click at [514, 240] on span "Loo lisatööd" at bounding box center [599, 240] width 374 height 9
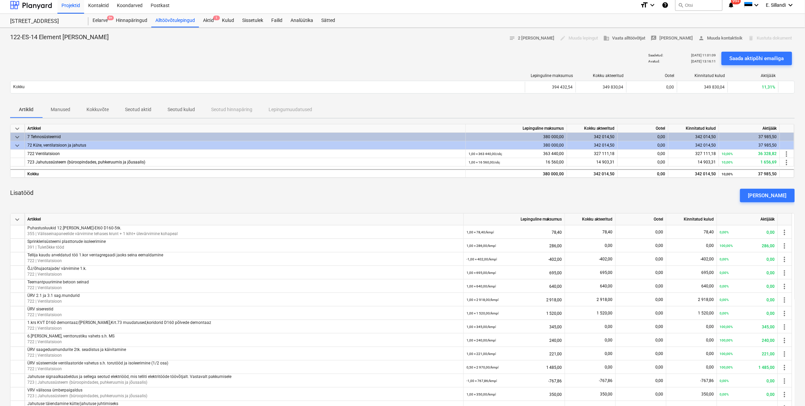
click at [477, 200] on div "Lisatööd [PERSON_NAME]" at bounding box center [402, 195] width 784 height 24
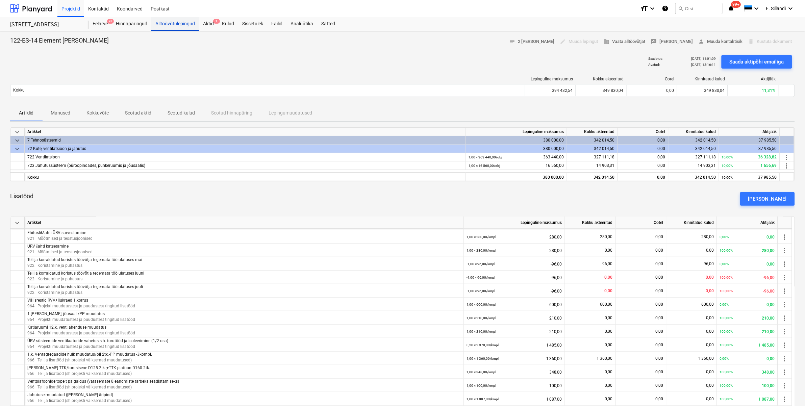
click at [178, 24] on div "Alltöövõtulepingud" at bounding box center [175, 24] width 48 height 14
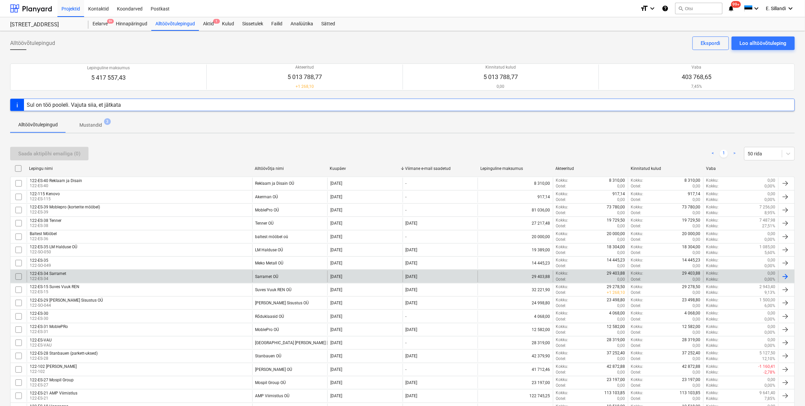
scroll to position [330, 0]
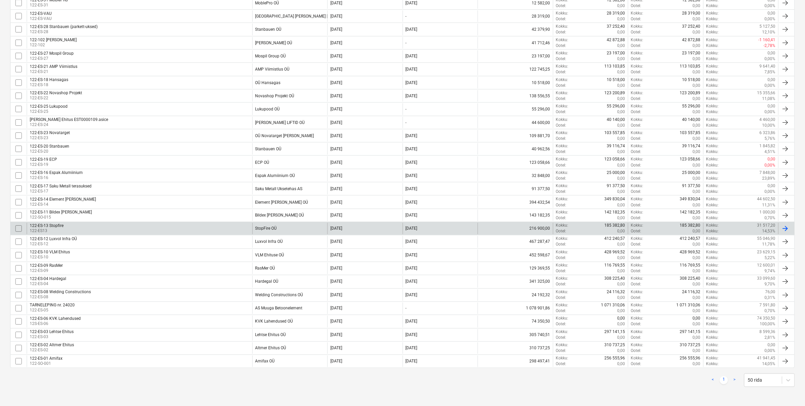
click at [178, 230] on div "122-ES-13 Stopfire 122-ES13" at bounding box center [140, 228] width 226 height 11
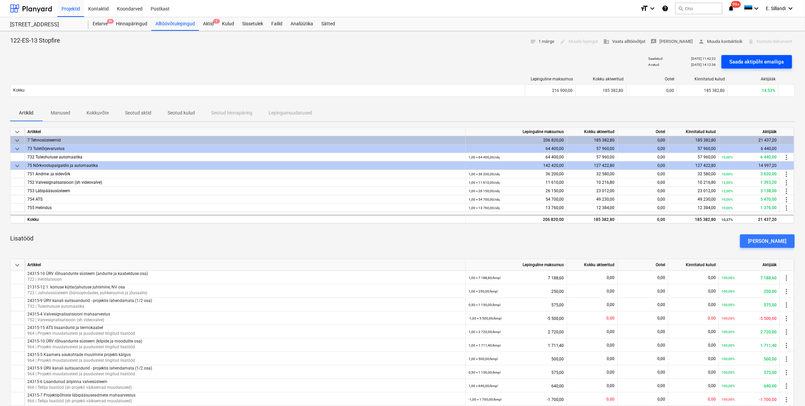
click at [514, 60] on div "Saada aktipõhi emailiga" at bounding box center [756, 61] width 54 height 9
drag, startPoint x: 627, startPoint y: 111, endPoint x: 644, endPoint y: 108, distance: 17.4
click at [514, 111] on div "Artiklid Manused Kokkuvõte Seotud aktid Seotud kulud Seotud hinnapäring Lepingu…" at bounding box center [402, 113] width 784 height 16
click at [181, 26] on div "Alltöövõtulepingud" at bounding box center [175, 24] width 48 height 14
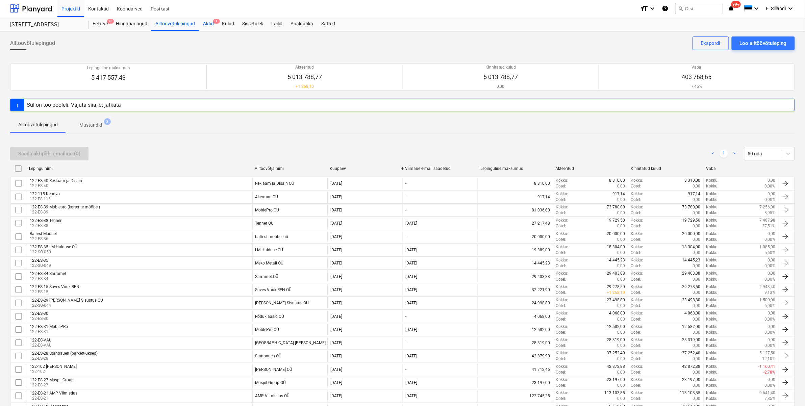
click at [207, 23] on div "Aktid 1" at bounding box center [208, 24] width 19 height 14
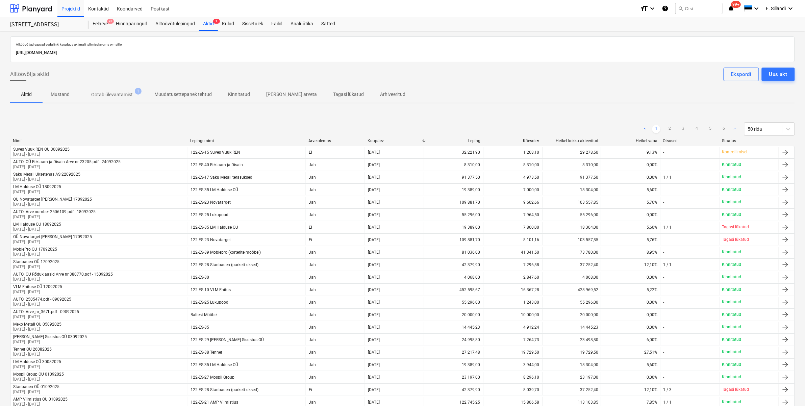
click at [117, 97] on p "Ootab ülevaatamist" at bounding box center [112, 94] width 42 height 7
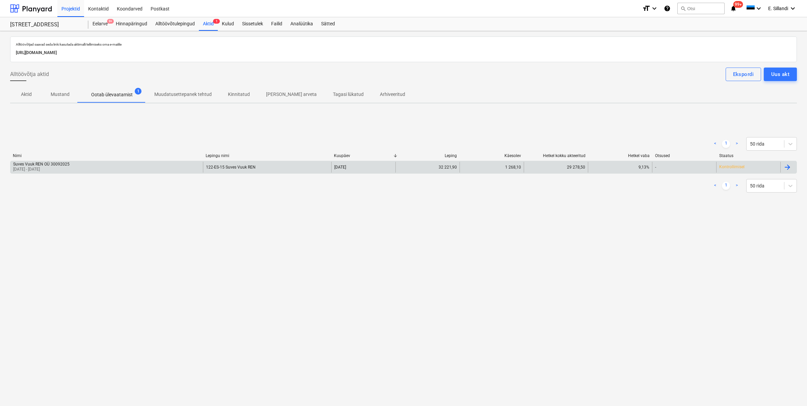
click at [100, 166] on div "Suves Vuuk REN OÜ 30092025 [DATE] - [DATE]" at bounding box center [106, 167] width 192 height 11
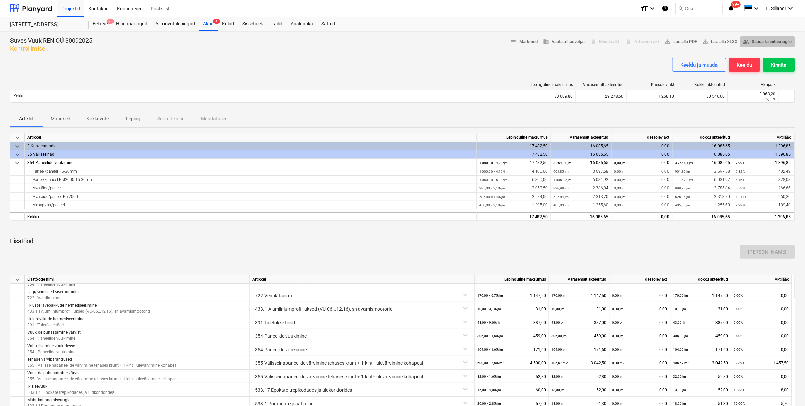
click at [514, 42] on span "people_alt Saada kinnitusringile" at bounding box center [767, 42] width 49 height 8
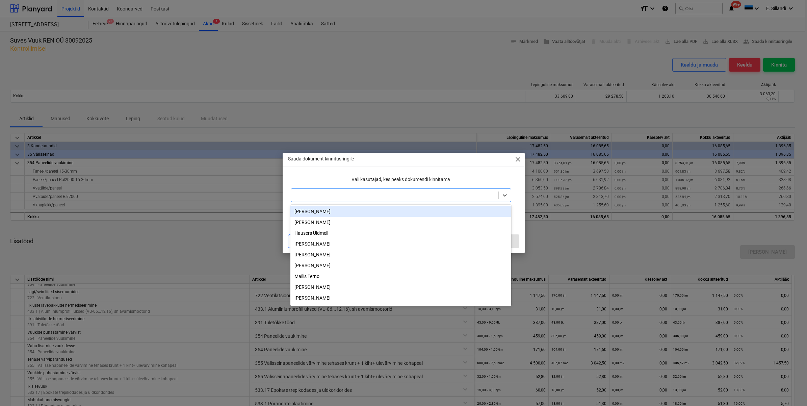
click at [418, 195] on div at bounding box center [394, 195] width 201 height 7
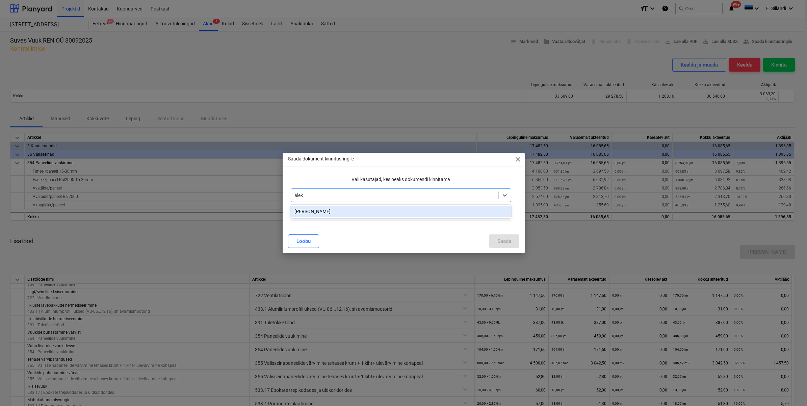
type input "aleks"
click at [408, 210] on div "[PERSON_NAME]" at bounding box center [400, 211] width 220 height 11
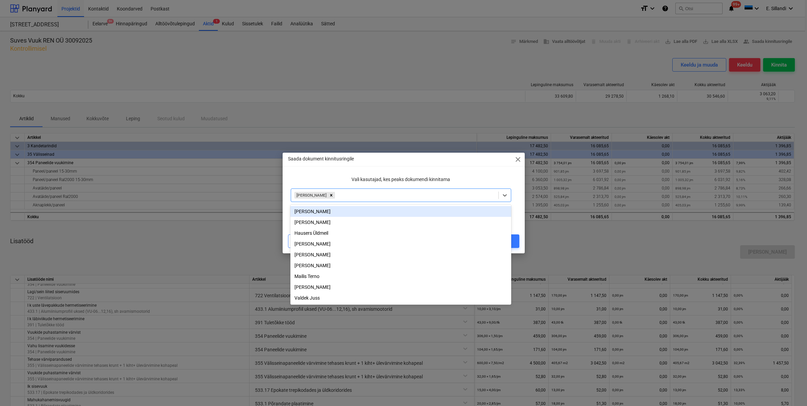
click at [414, 176] on div "Vali kasutajad, kes peaks dokumendi kinnitama" at bounding box center [401, 179] width 226 height 12
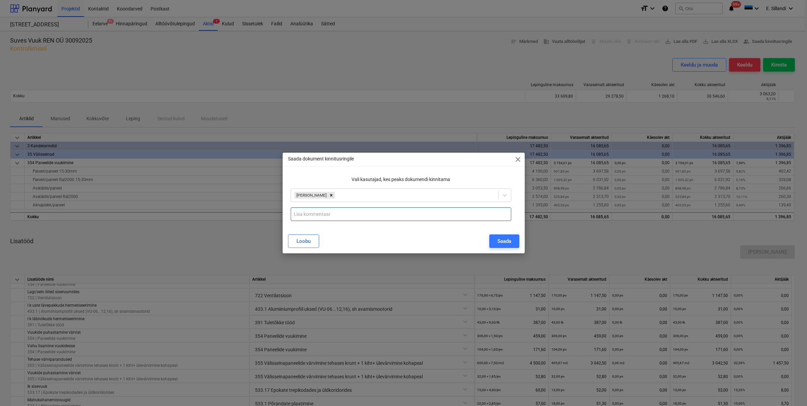
click at [374, 215] on input "text" at bounding box center [401, 214] width 220 height 14
type input "vt palun akteeritud [PERSON_NAME] nende tööde hinnad"
click at [503, 237] on div "Saada" at bounding box center [504, 241] width 14 height 9
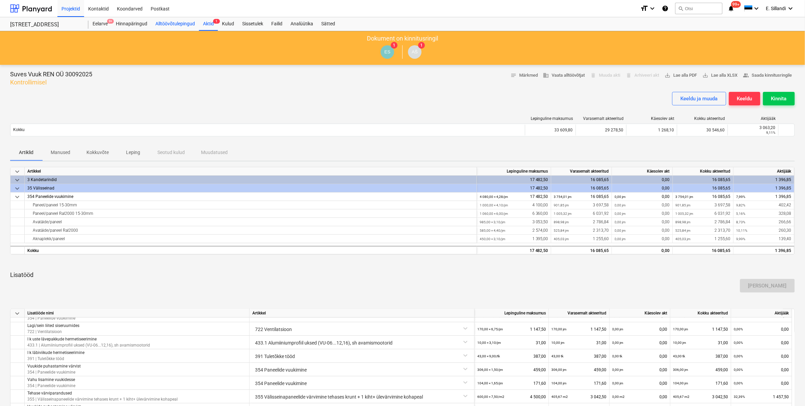
click at [153, 26] on div "Alltöövõtulepingud" at bounding box center [175, 24] width 48 height 14
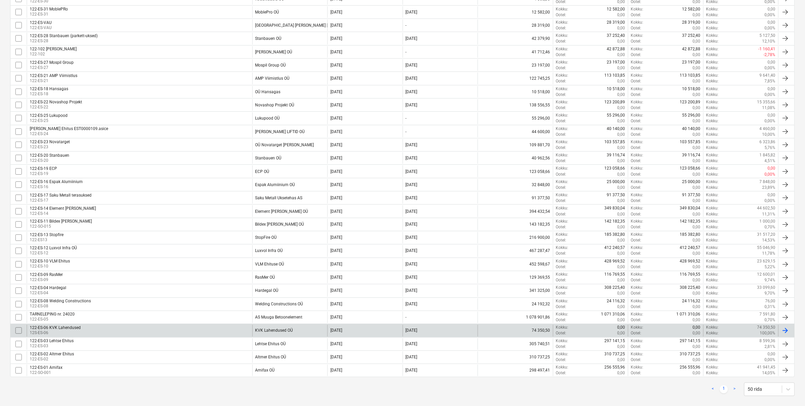
scroll to position [330, 0]
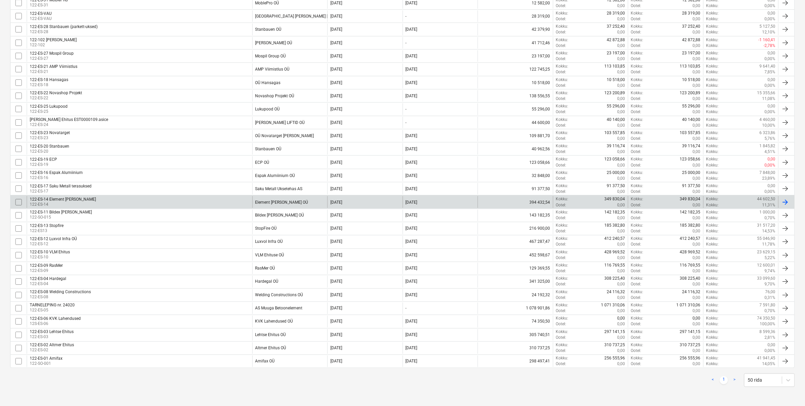
click at [84, 199] on div "122-ES-14 Element [PERSON_NAME] 122-ES-14" at bounding box center [140, 201] width 226 height 11
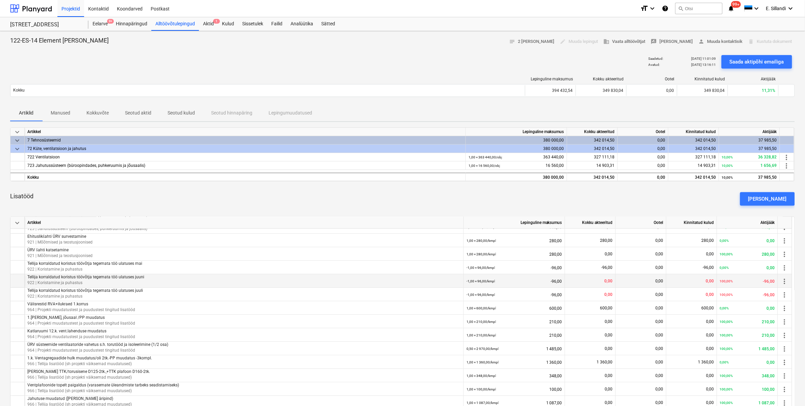
scroll to position [188, 0]
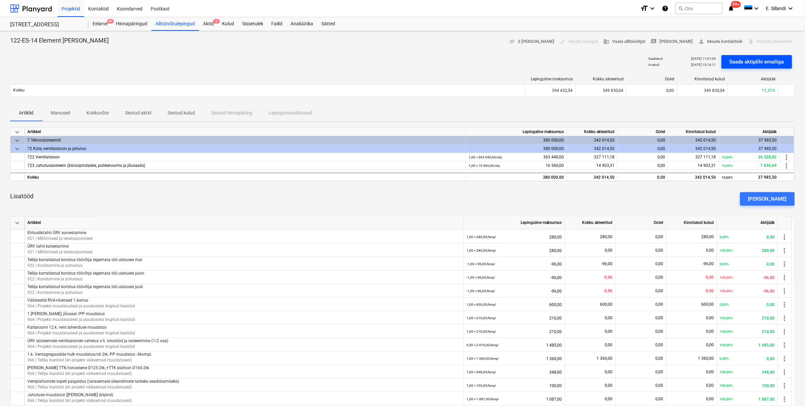
click at [514, 61] on div "Saada aktipõhi emailiga" at bounding box center [756, 61] width 54 height 9
